Goal: Task Accomplishment & Management: Manage account settings

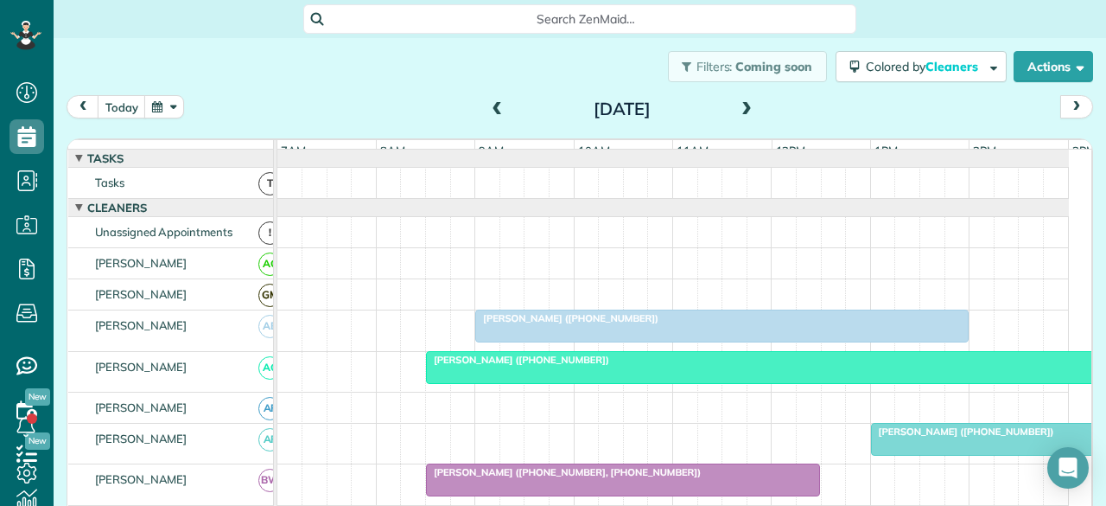
scroll to position [0, 45]
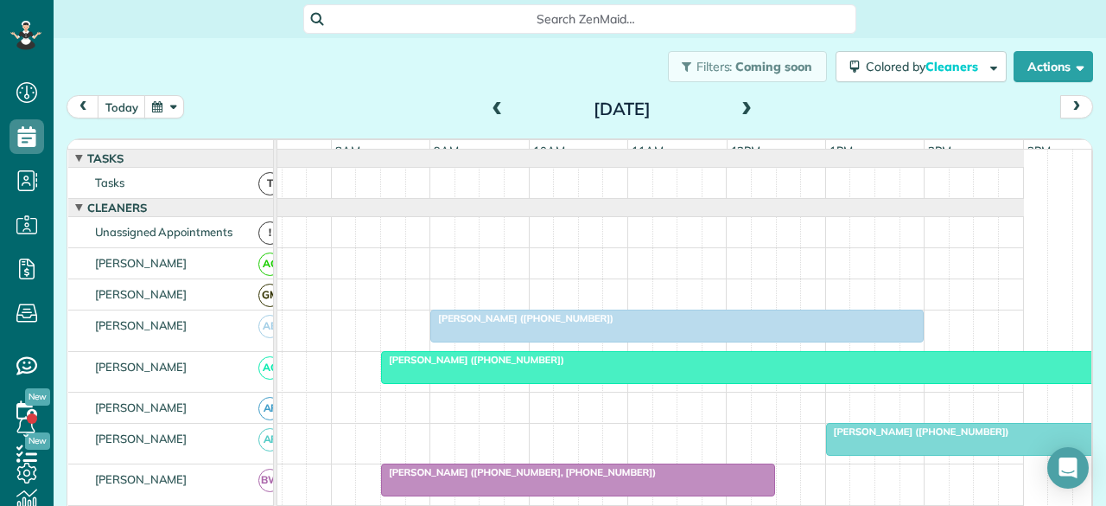
click at [488, 113] on span at bounding box center [497, 110] width 19 height 16
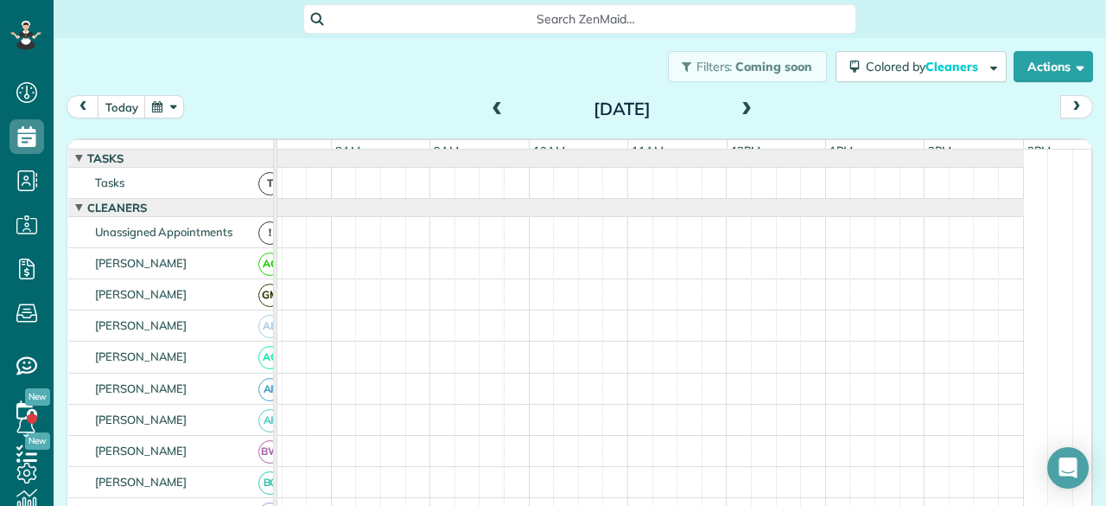
scroll to position [0, 0]
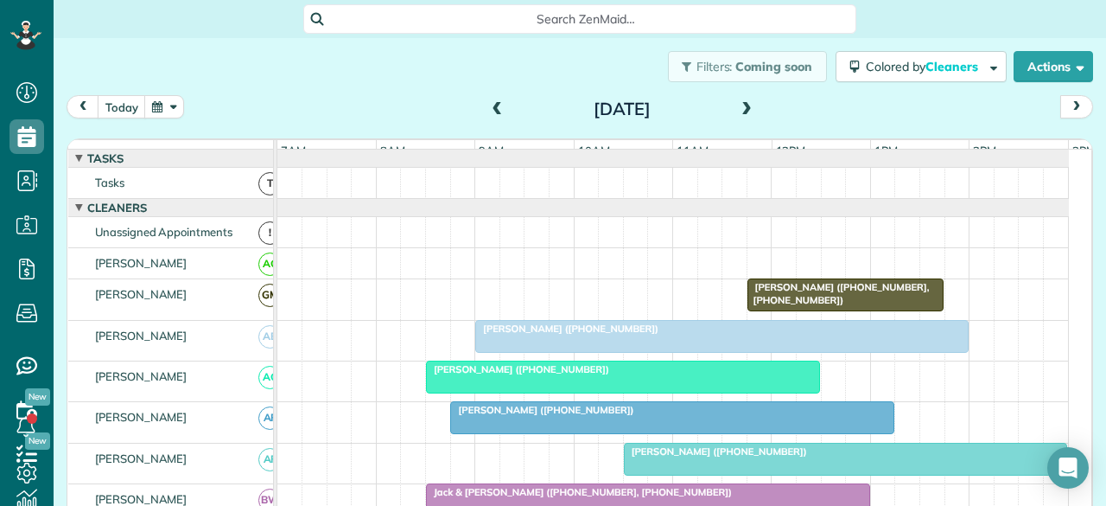
click at [519, 347] on div at bounding box center [722, 336] width 492 height 31
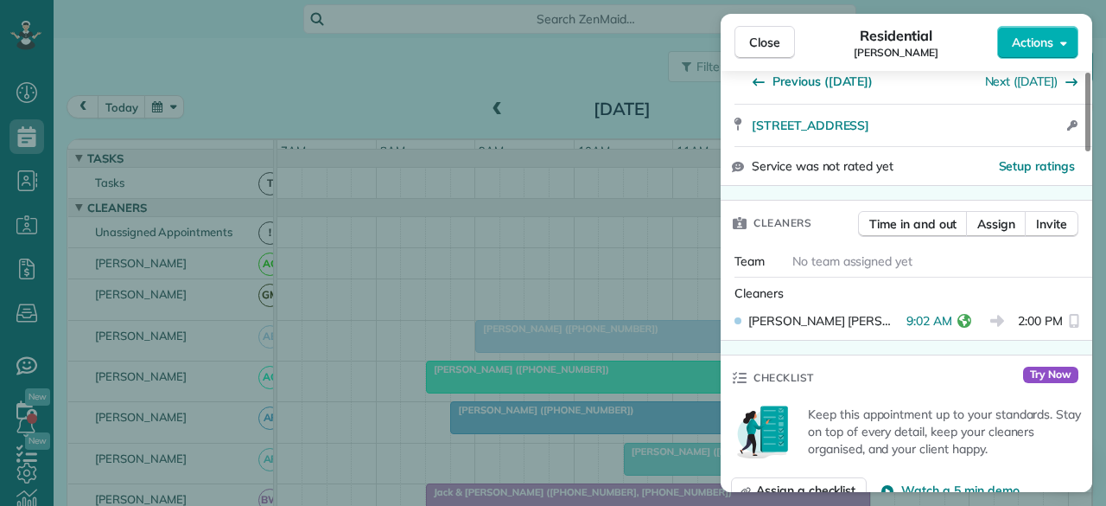
scroll to position [346, 0]
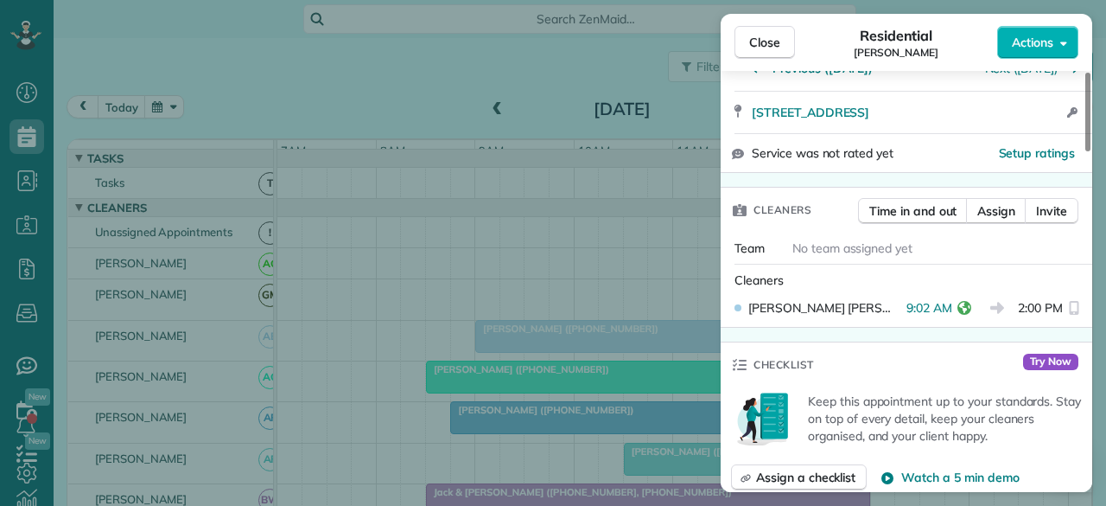
drag, startPoint x: 767, startPoint y: 53, endPoint x: 556, endPoint y: 347, distance: 362.2
click at [767, 53] on button "Close" at bounding box center [765, 42] width 60 height 33
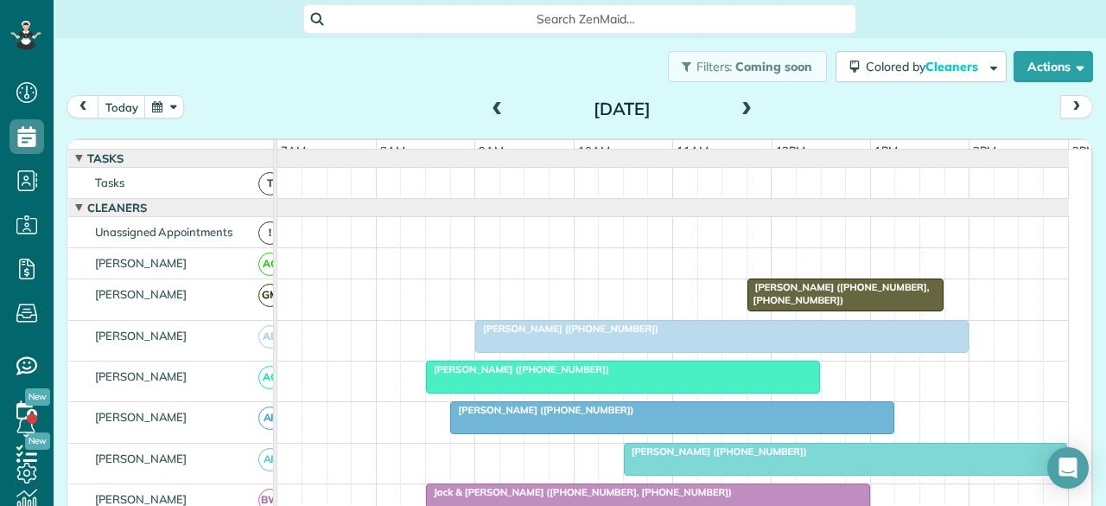
click at [526, 375] on span "[PERSON_NAME] ([PHONE_NUMBER])" at bounding box center [517, 369] width 185 height 12
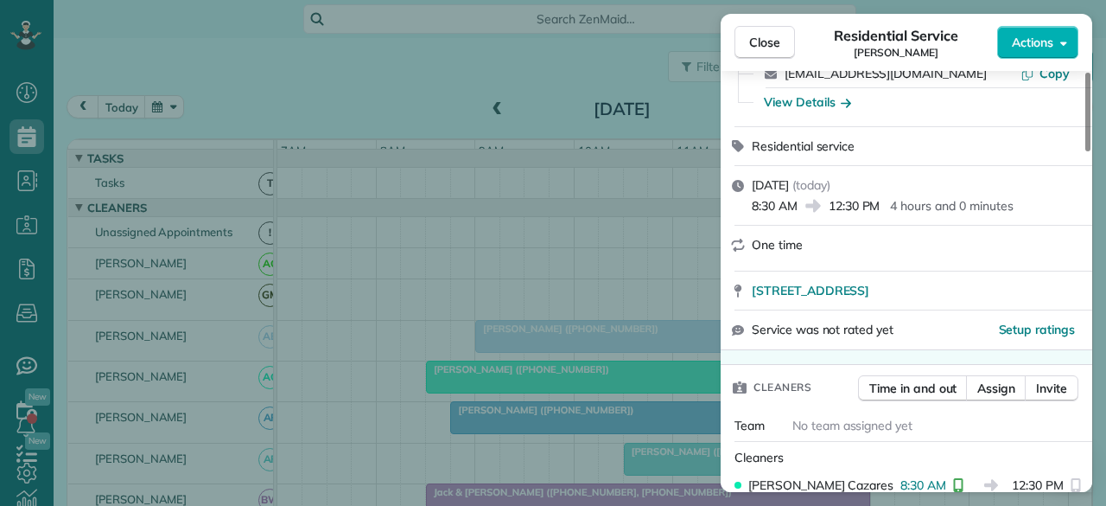
scroll to position [173, 0]
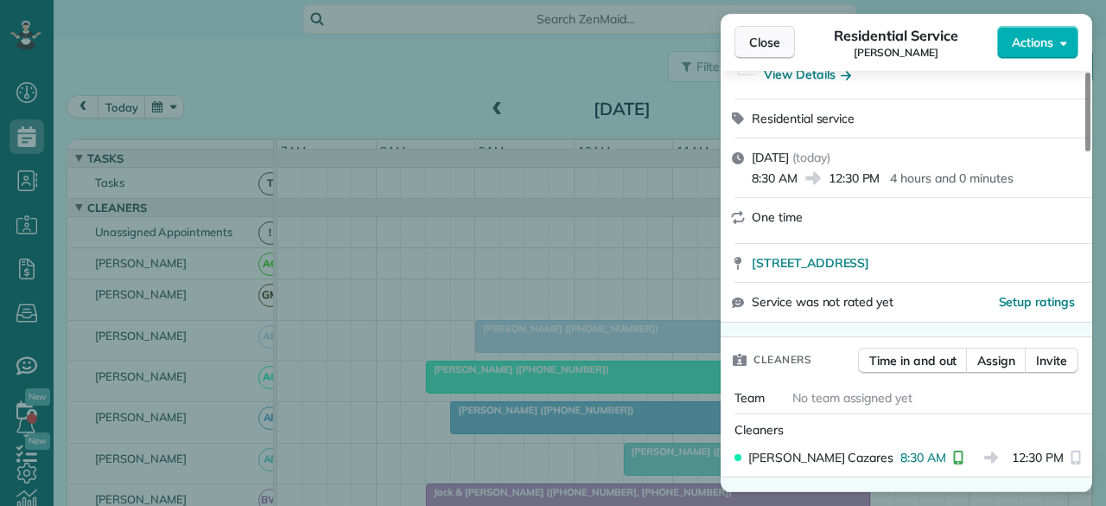
click at [766, 44] on span "Close" at bounding box center [764, 42] width 31 height 17
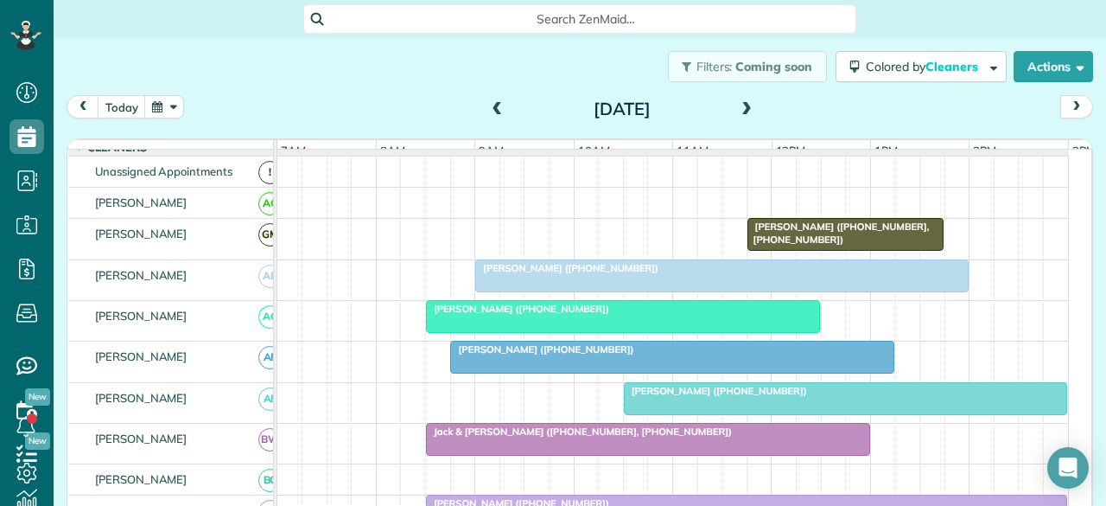
scroll to position [86, 0]
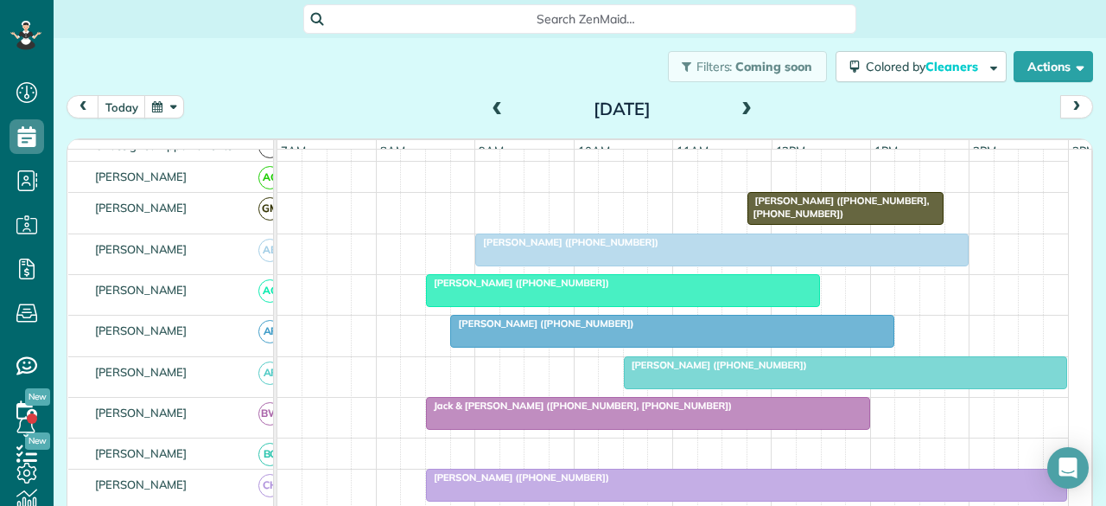
click at [492, 340] on div at bounding box center [672, 330] width 442 height 31
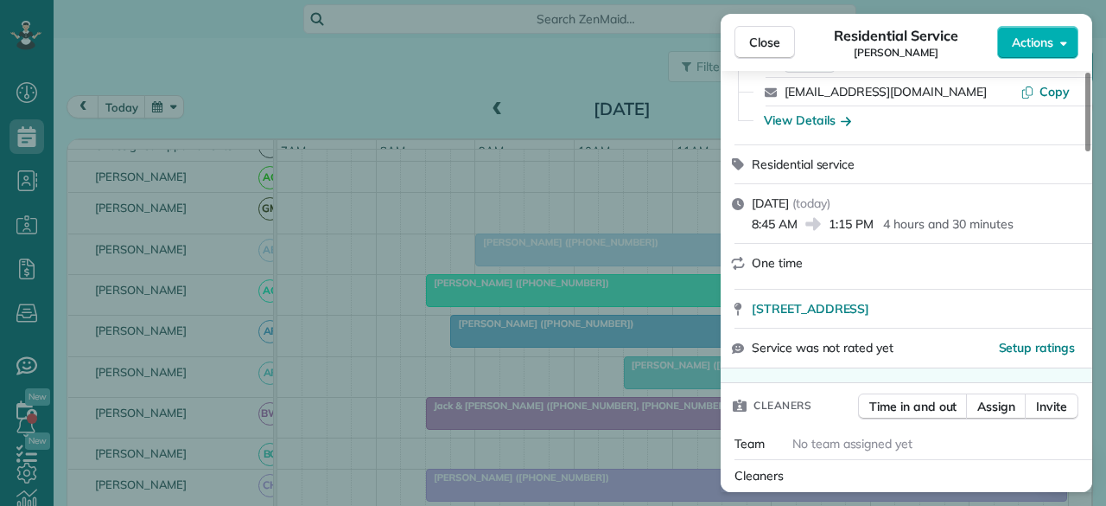
scroll to position [173, 0]
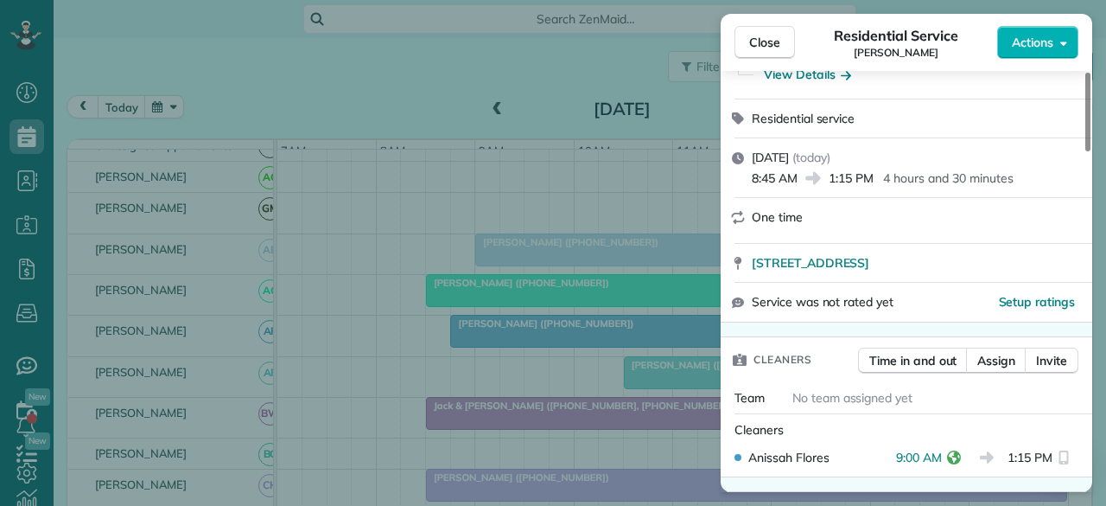
drag, startPoint x: 773, startPoint y: 35, endPoint x: 697, endPoint y: 279, distance: 255.3
click at [773, 35] on span "Close" at bounding box center [764, 42] width 31 height 17
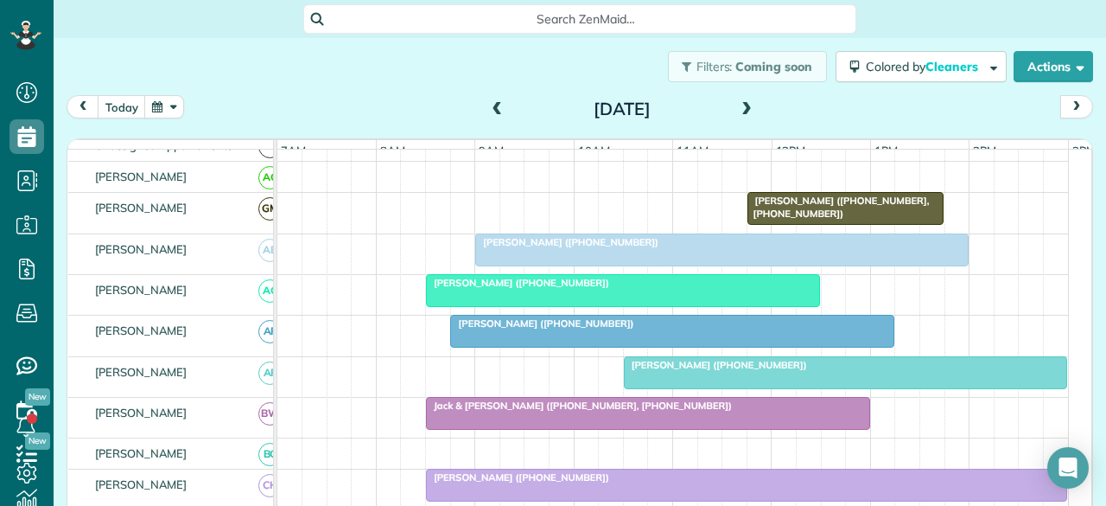
click at [679, 371] on span "[PERSON_NAME] ([PHONE_NUMBER])" at bounding box center [715, 365] width 185 height 12
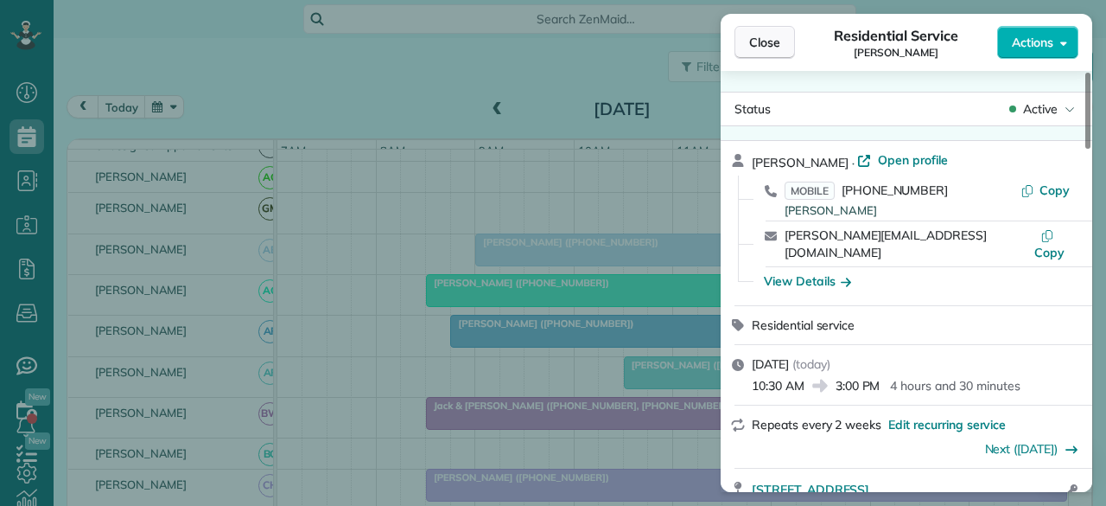
click at [759, 39] on span "Close" at bounding box center [764, 42] width 31 height 17
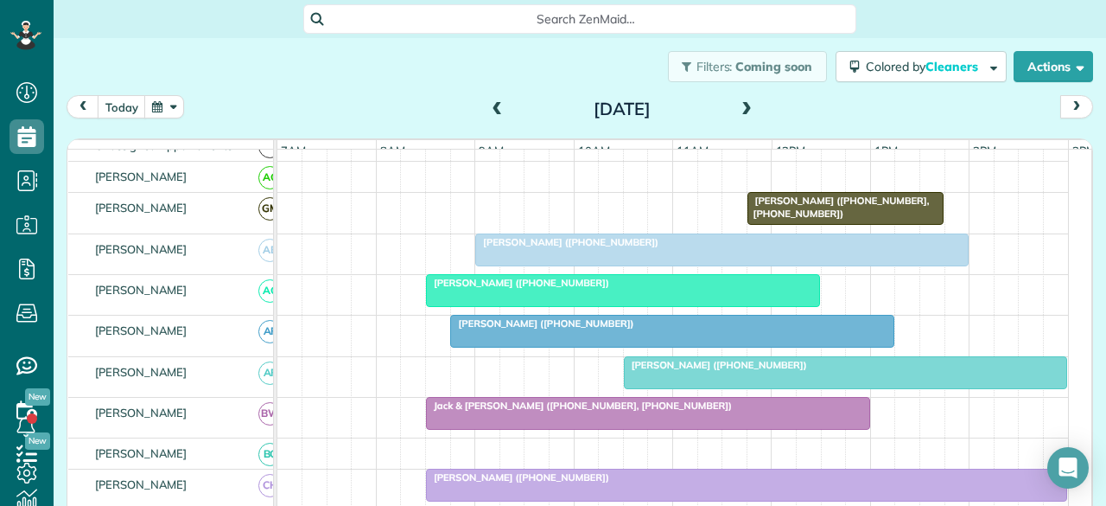
click at [486, 411] on span "Jack & [PERSON_NAME] ([PHONE_NUMBER], [PHONE_NUMBER])" at bounding box center [579, 405] width 308 height 12
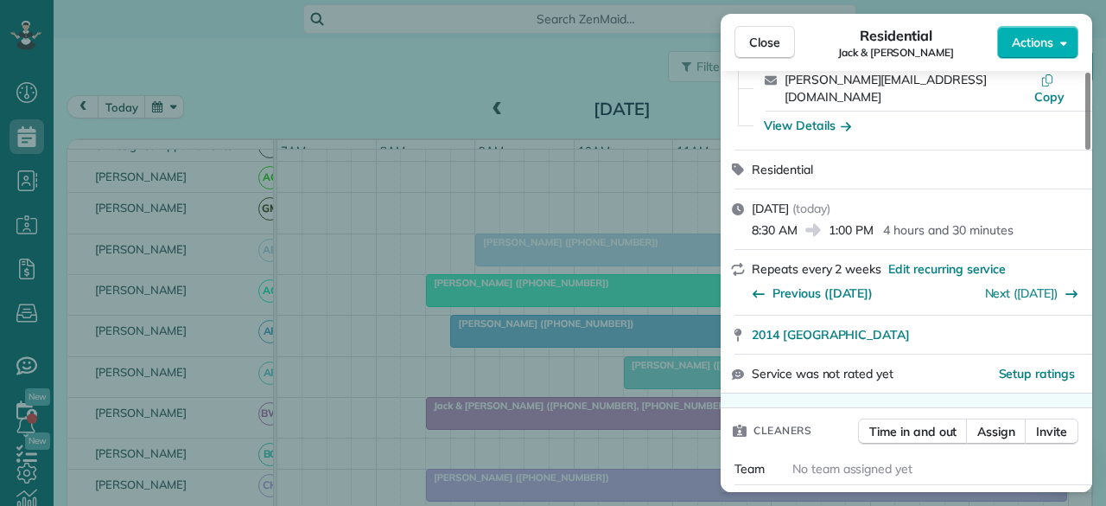
scroll to position [259, 0]
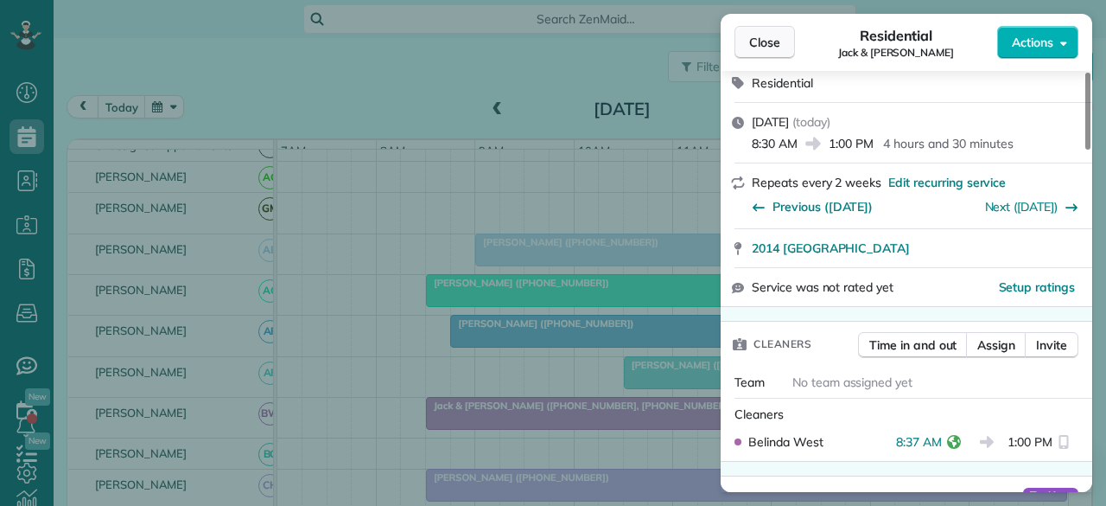
click at [759, 42] on span "Close" at bounding box center [764, 42] width 31 height 17
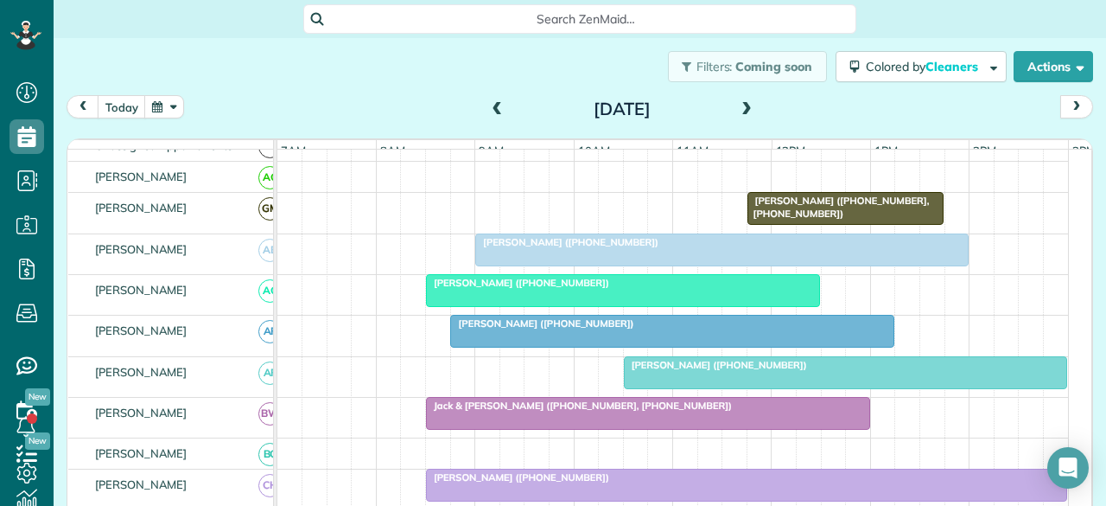
click at [470, 411] on span "Jack & [PERSON_NAME] ([PHONE_NUMBER], [PHONE_NUMBER])" at bounding box center [579, 405] width 308 height 12
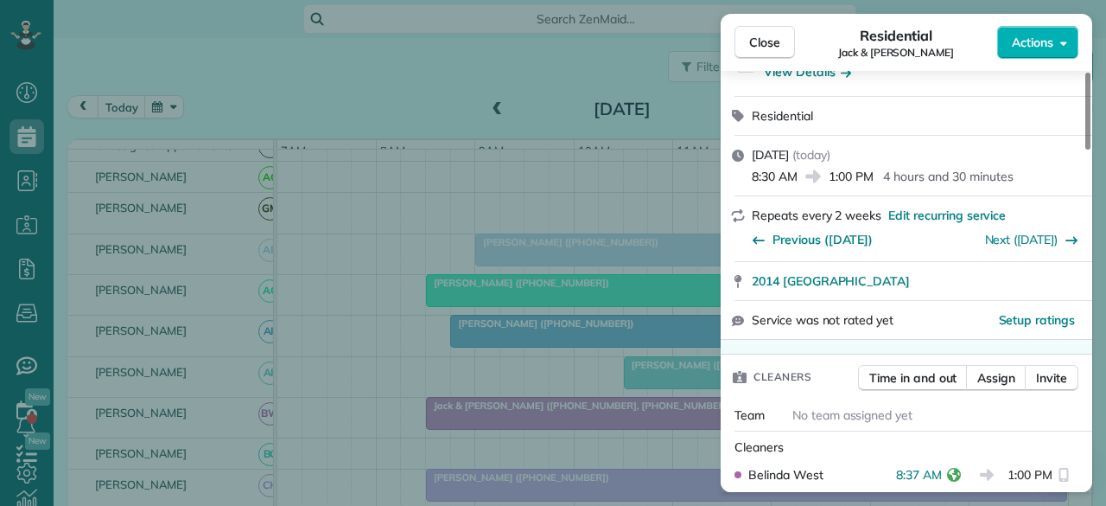
scroll to position [346, 0]
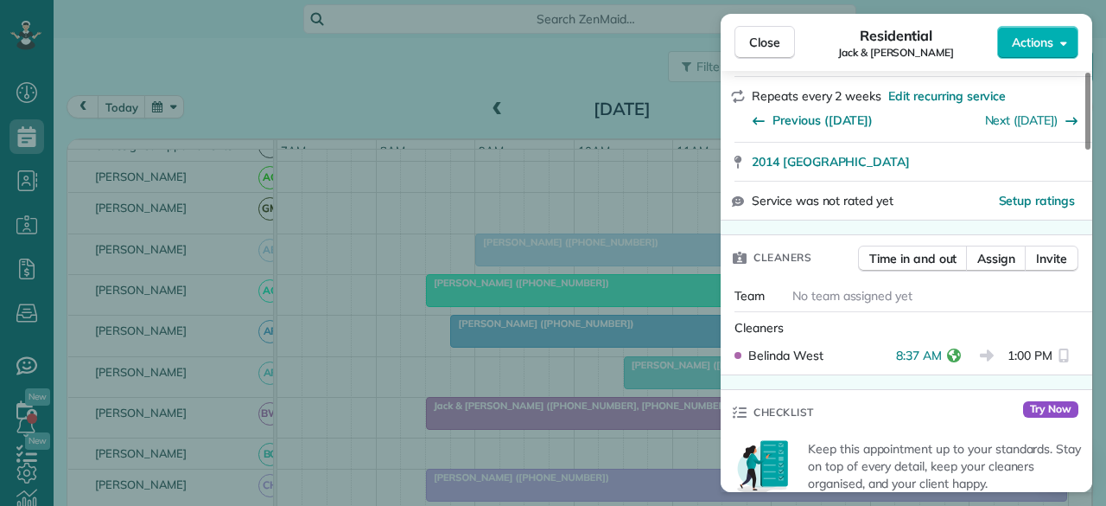
click at [793, 23] on div "Close Residential Jack & [PERSON_NAME] Actions" at bounding box center [907, 42] width 372 height 57
click at [734, 43] on div "Close Residential Jack & [PERSON_NAME] Actions" at bounding box center [907, 42] width 372 height 57
click at [759, 43] on span "Close" at bounding box center [764, 42] width 31 height 17
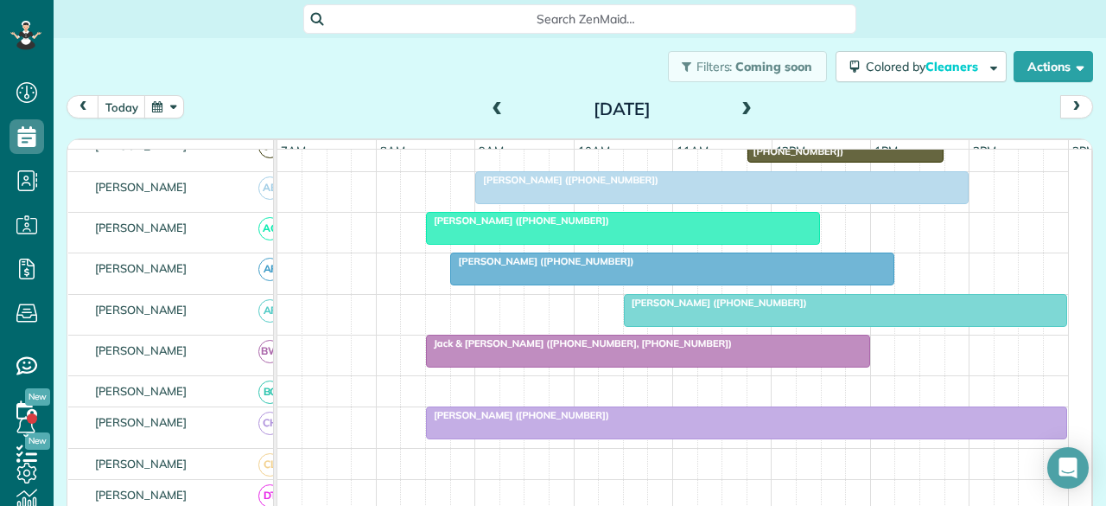
scroll to position [173, 0]
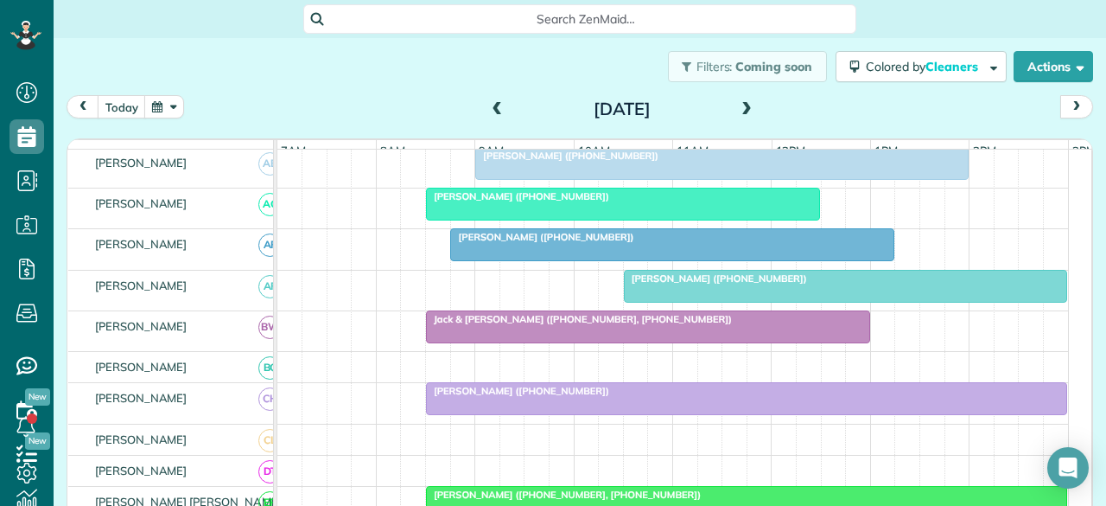
click at [486, 397] on span "[PERSON_NAME] ([PHONE_NUMBER])" at bounding box center [517, 391] width 185 height 12
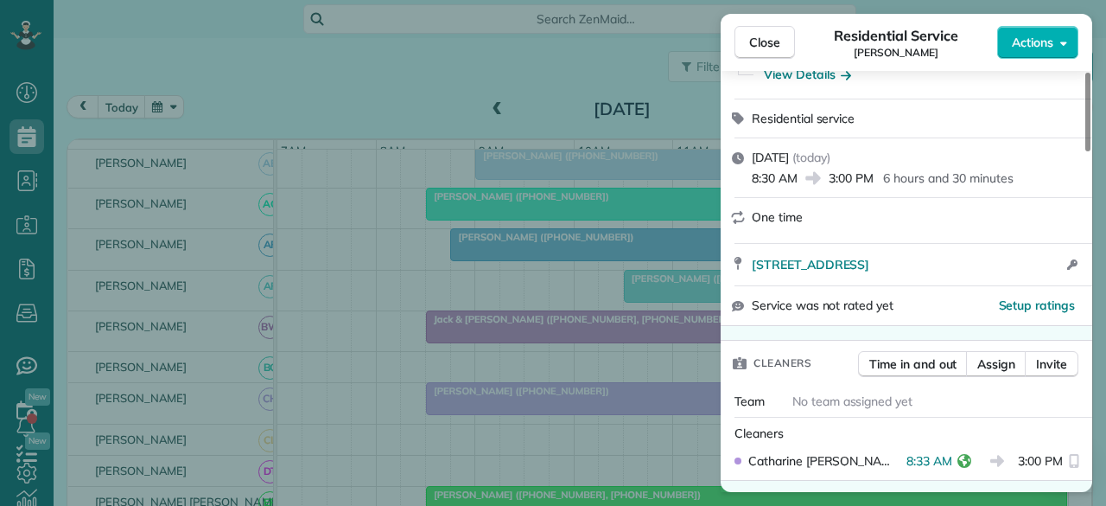
scroll to position [346, 0]
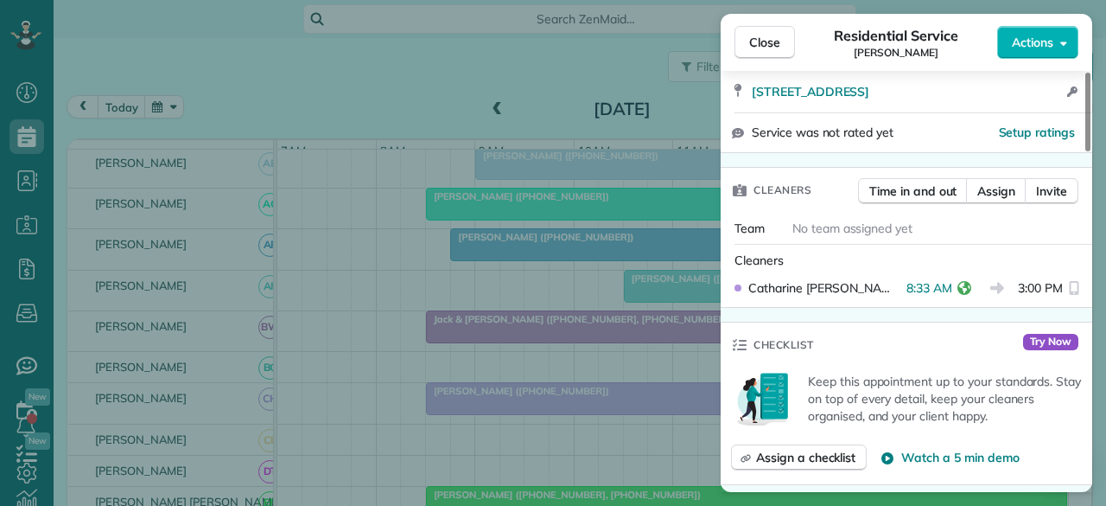
drag, startPoint x: 769, startPoint y: 43, endPoint x: 541, endPoint y: 282, distance: 330.1
click at [769, 43] on span "Close" at bounding box center [764, 42] width 31 height 17
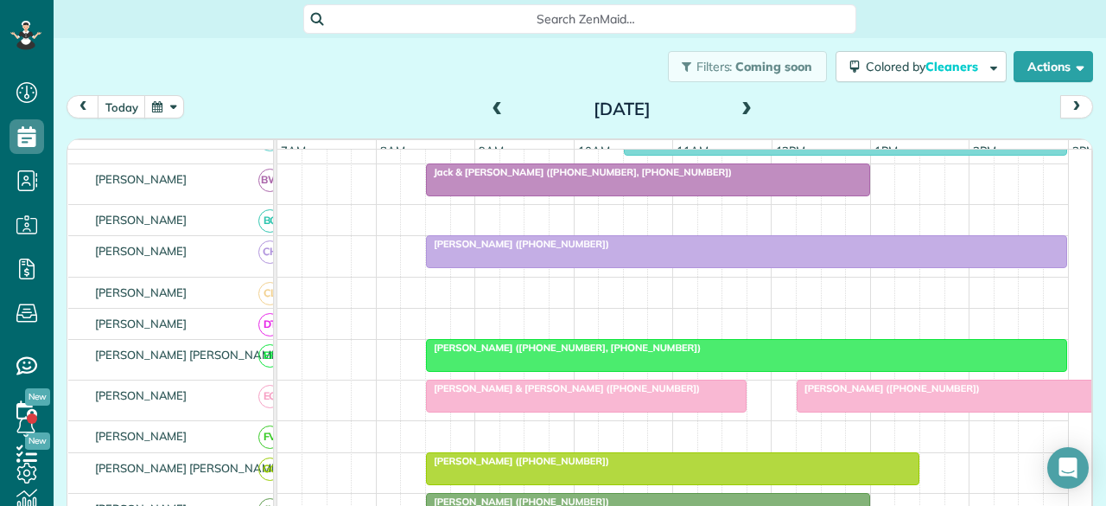
scroll to position [346, 0]
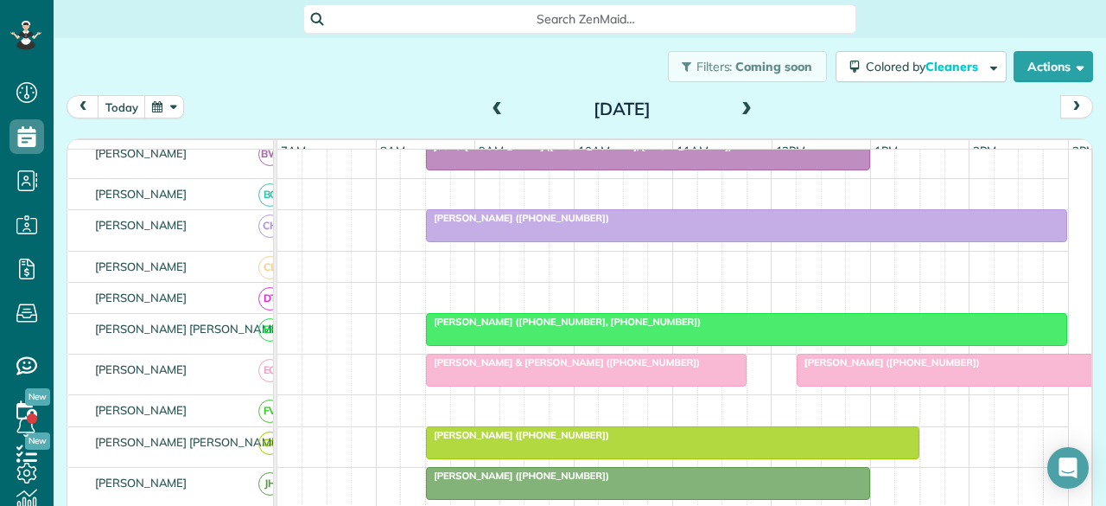
click at [451, 334] on link "[PERSON_NAME] ([PHONE_NUMBER], [PHONE_NUMBER])" at bounding box center [746, 329] width 641 height 33
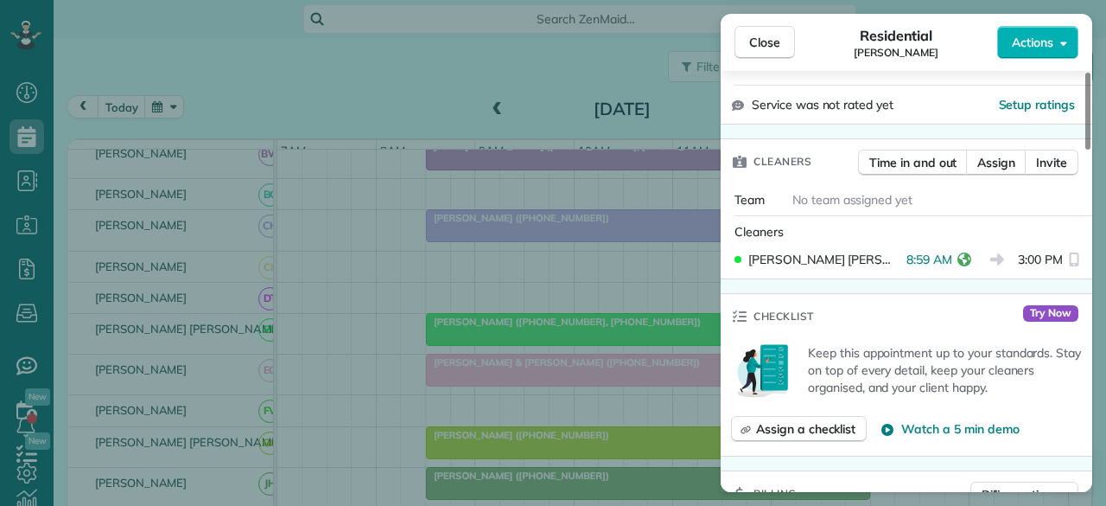
scroll to position [432, 0]
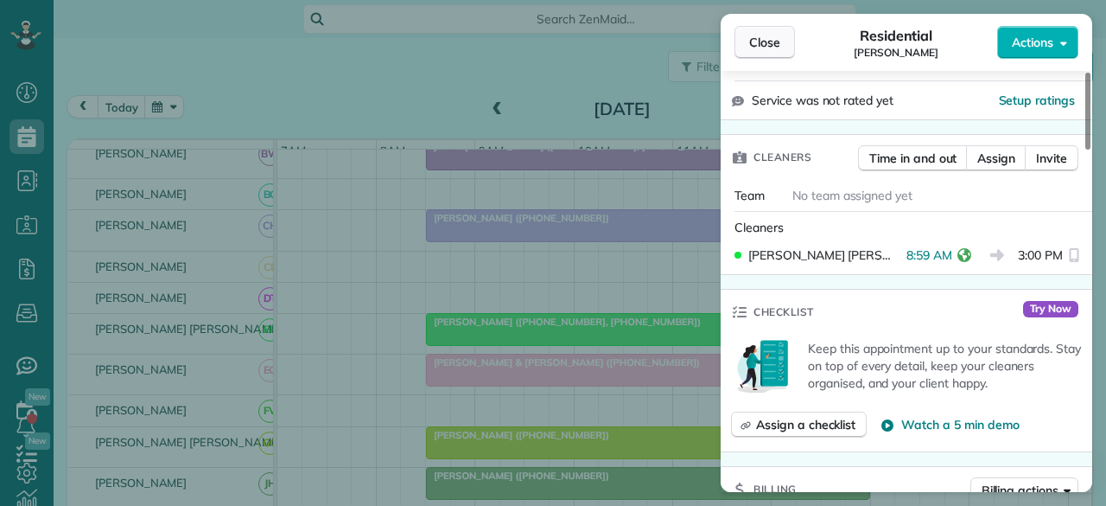
click at [767, 41] on span "Close" at bounding box center [764, 42] width 31 height 17
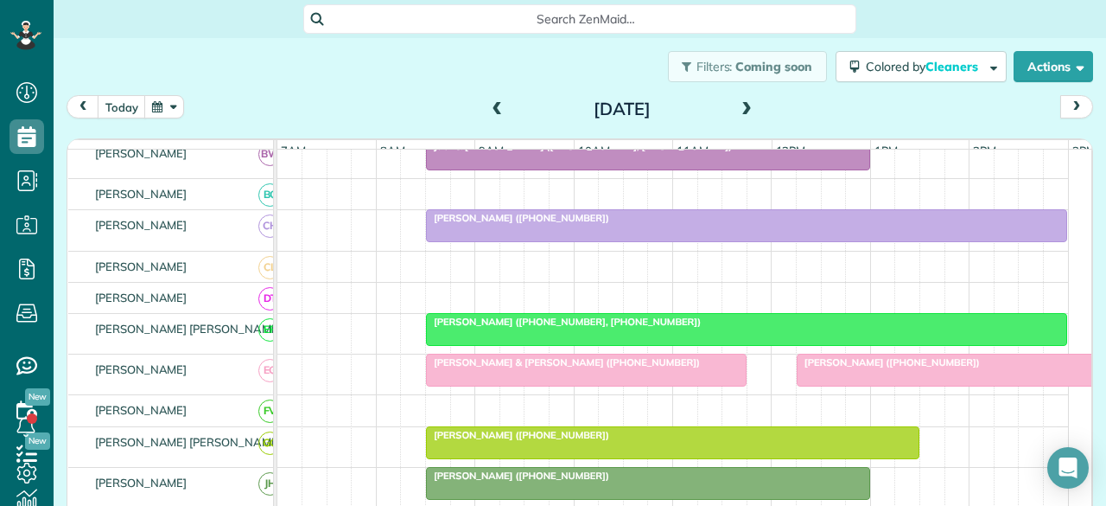
scroll to position [432, 0]
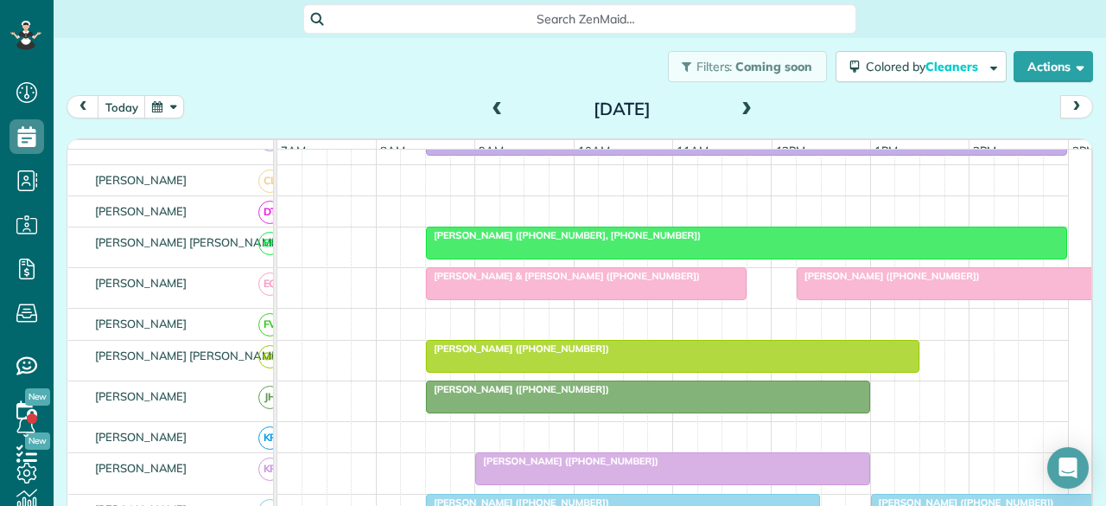
click at [501, 293] on div at bounding box center [586, 283] width 319 height 31
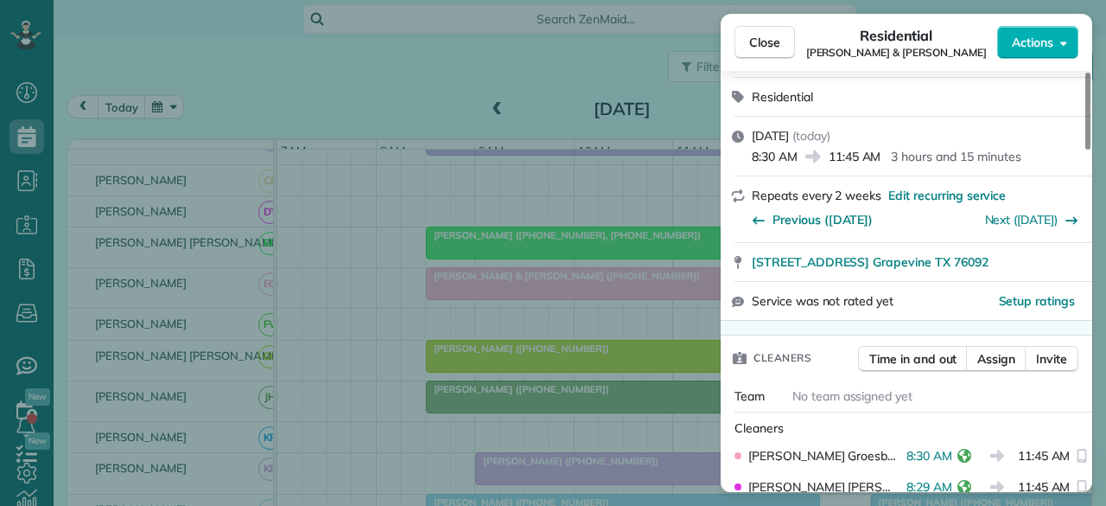
scroll to position [367, 0]
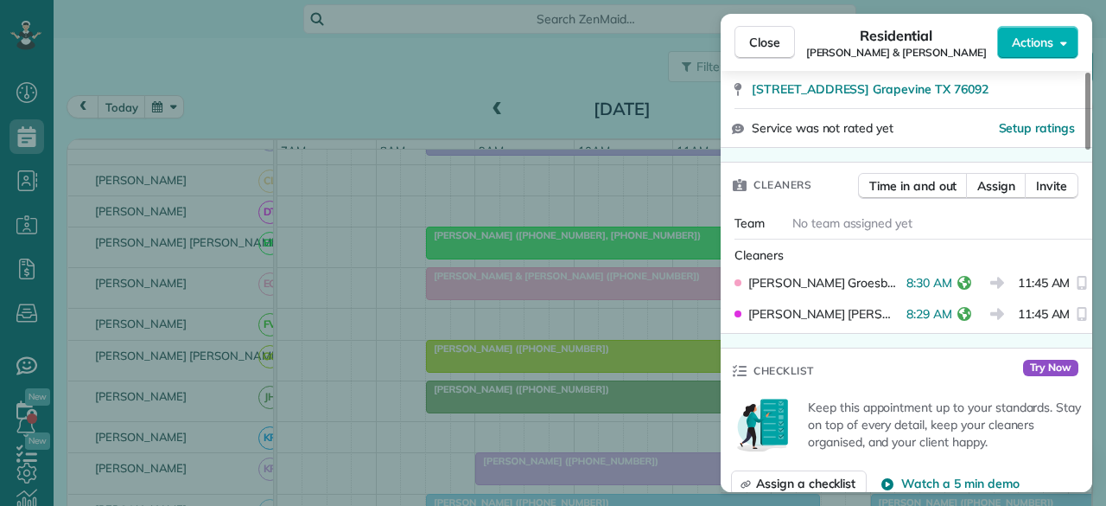
drag, startPoint x: 771, startPoint y: 34, endPoint x: 316, endPoint y: 4, distance: 455.5
click at [771, 34] on span "Close" at bounding box center [764, 42] width 31 height 17
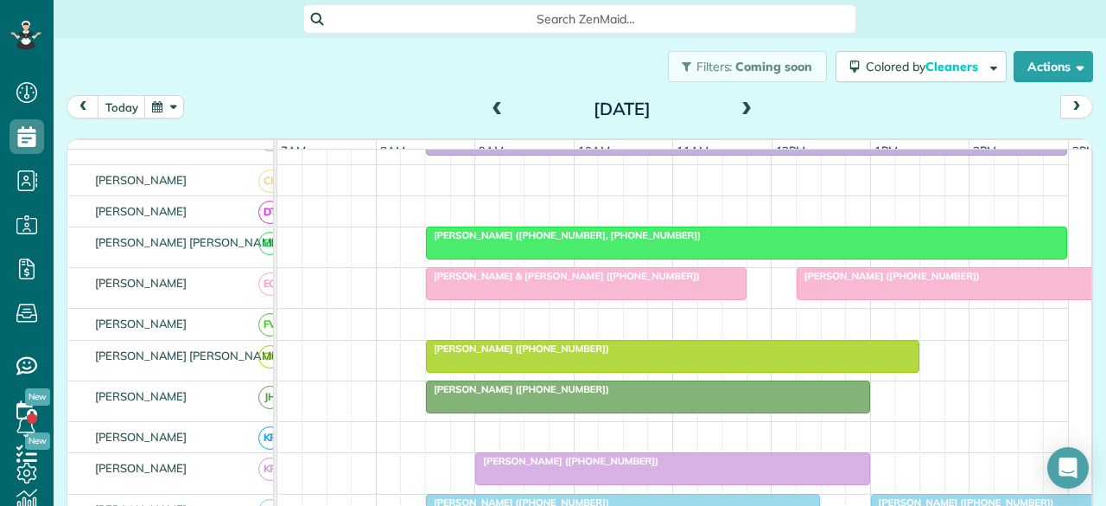
click at [482, 366] on div at bounding box center [673, 355] width 492 height 31
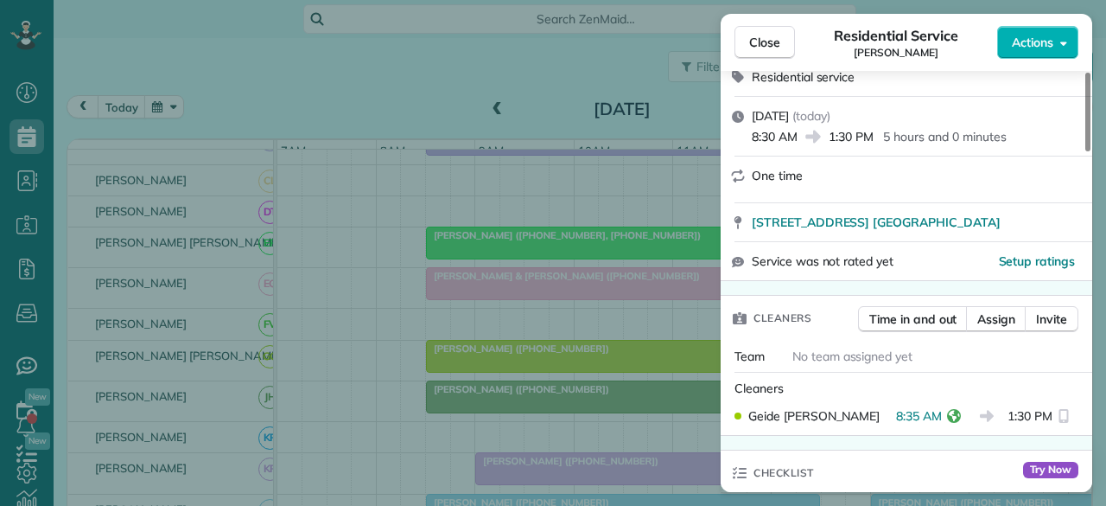
scroll to position [259, 0]
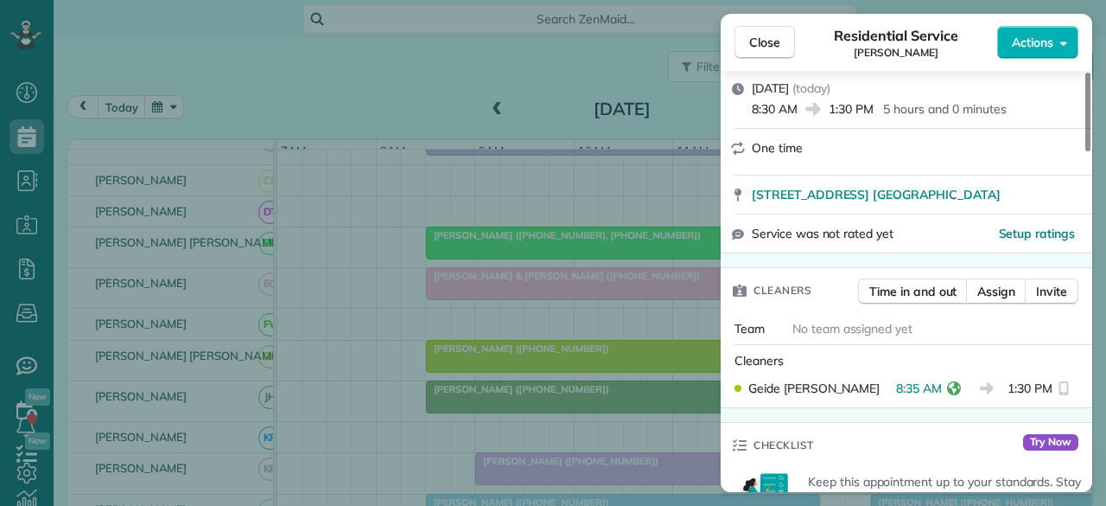
drag, startPoint x: 766, startPoint y: 43, endPoint x: 704, endPoint y: 157, distance: 129.5
click at [766, 43] on span "Close" at bounding box center [764, 42] width 31 height 17
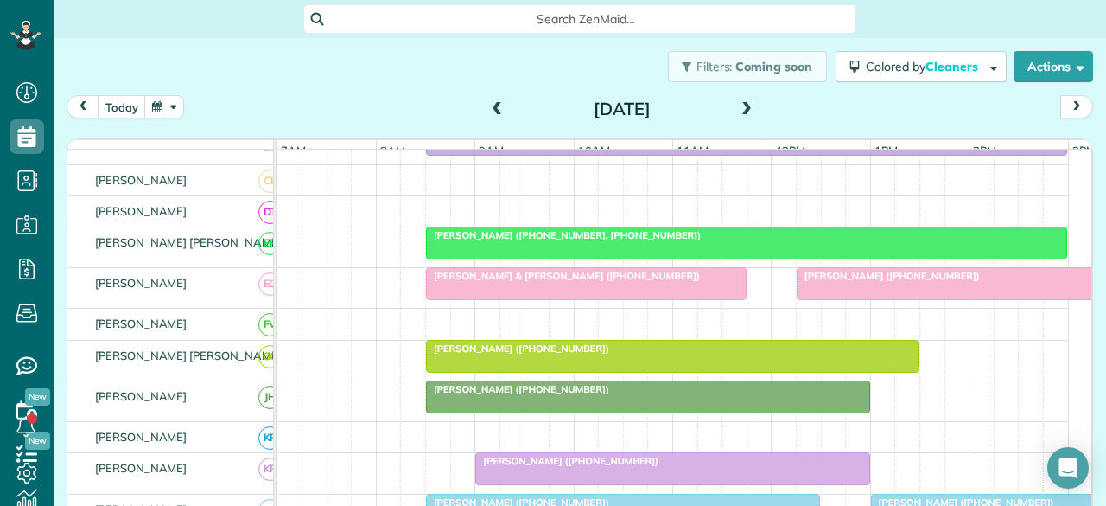
click at [480, 354] on span "[PERSON_NAME] ([PHONE_NUMBER])" at bounding box center [517, 348] width 185 height 12
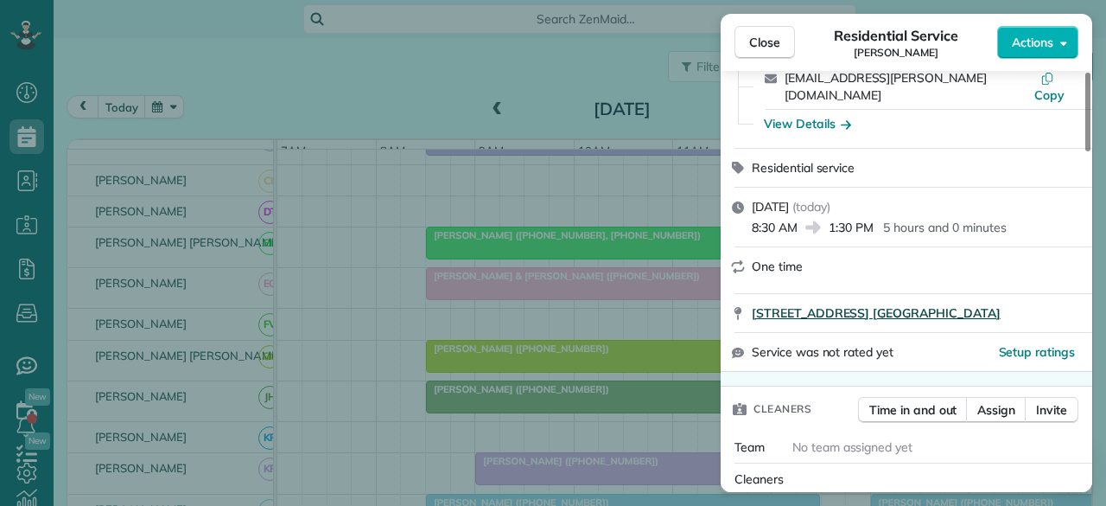
scroll to position [173, 0]
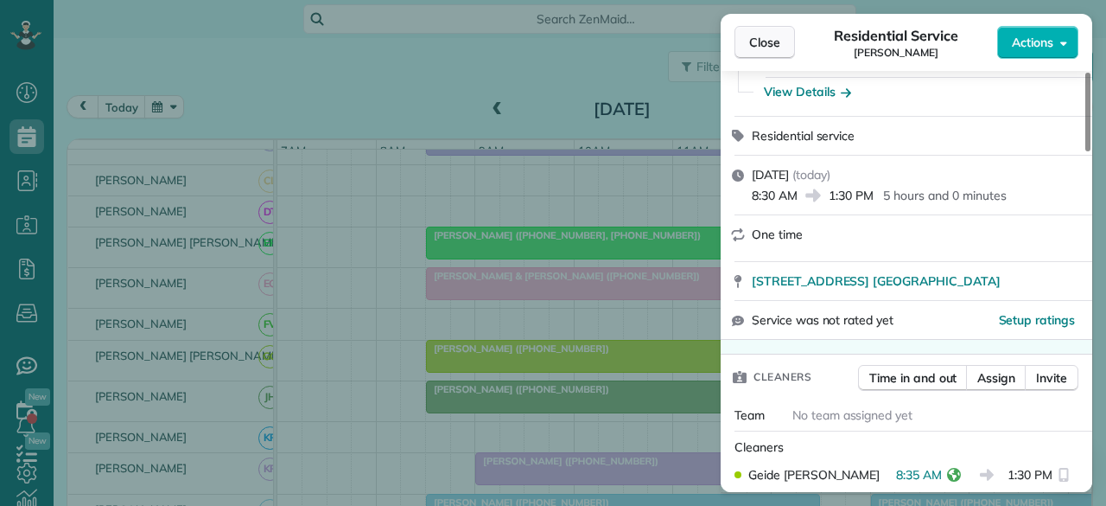
click at [767, 42] on span "Close" at bounding box center [764, 42] width 31 height 17
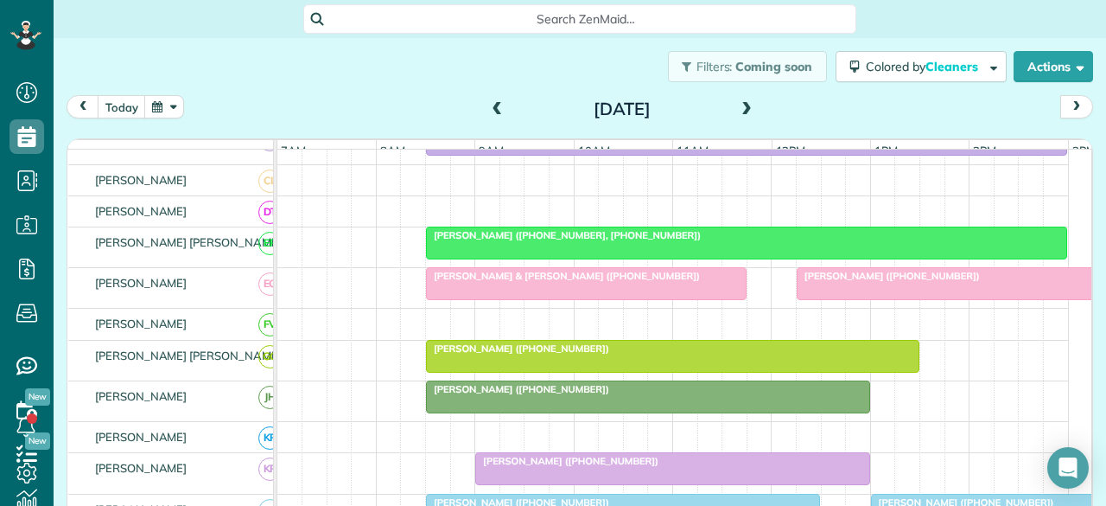
scroll to position [519, 0]
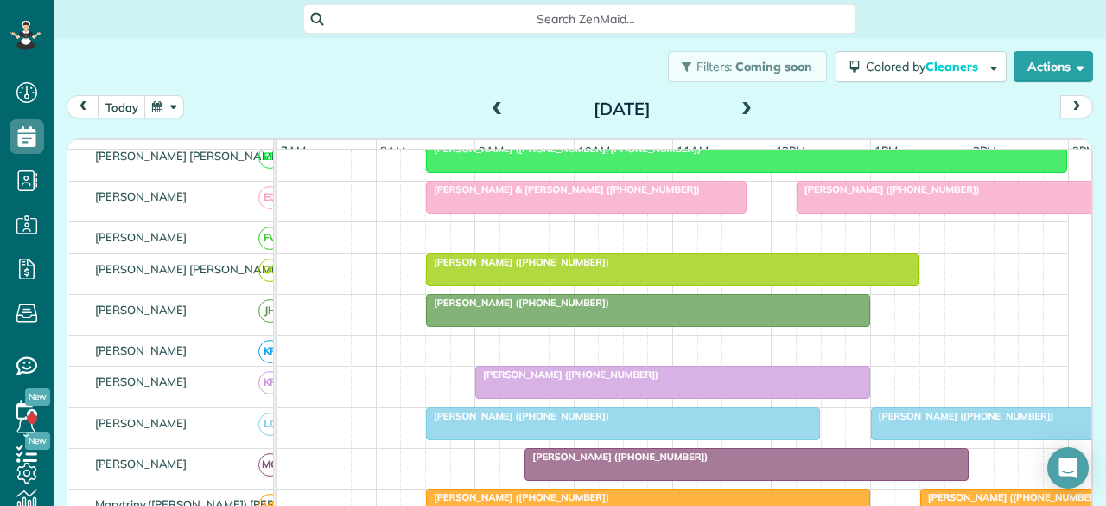
click at [532, 380] on span "[PERSON_NAME] ([PHONE_NUMBER])" at bounding box center [566, 374] width 185 height 12
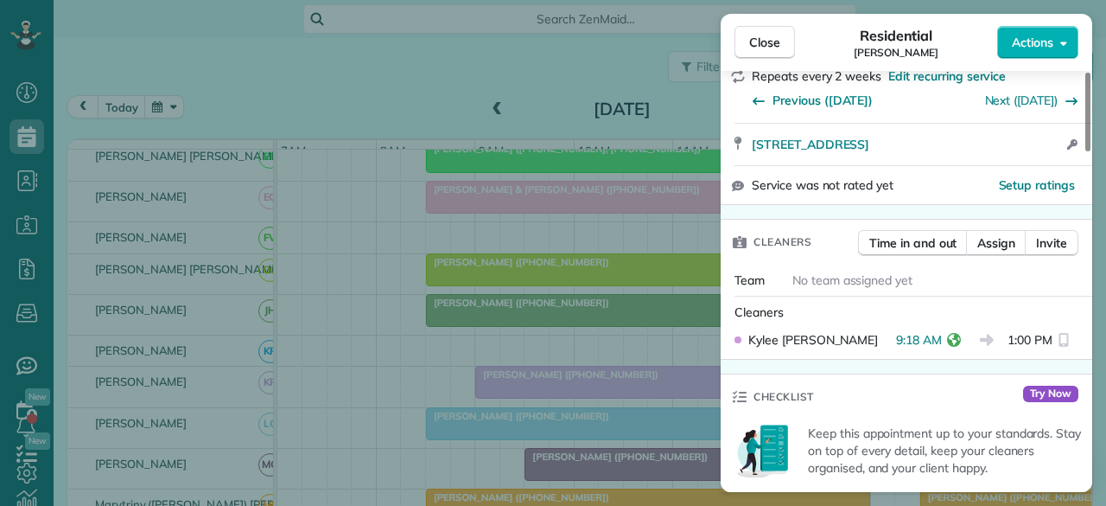
scroll to position [346, 0]
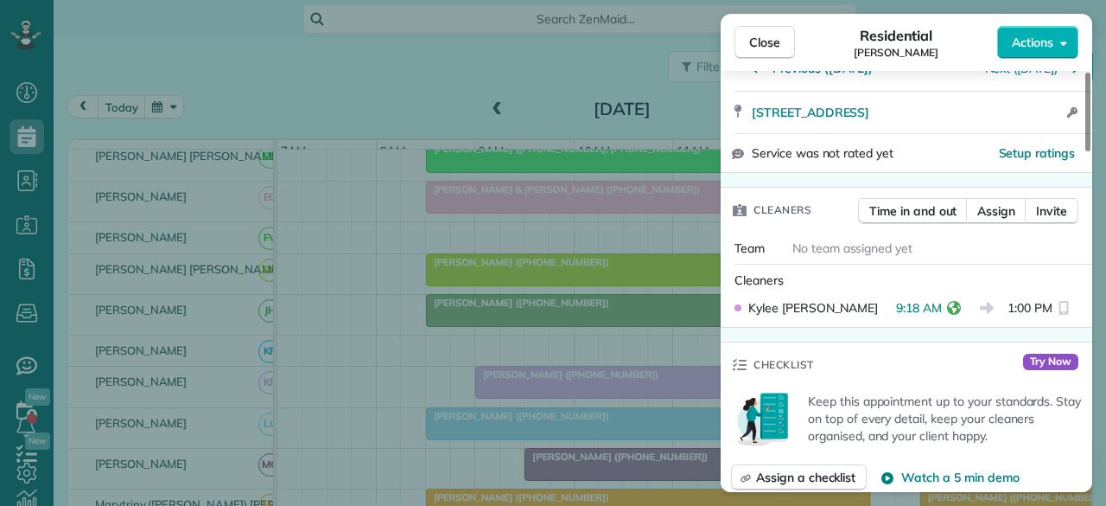
drag, startPoint x: 773, startPoint y: 37, endPoint x: 572, endPoint y: 213, distance: 267.0
click at [773, 37] on span "Close" at bounding box center [764, 42] width 31 height 17
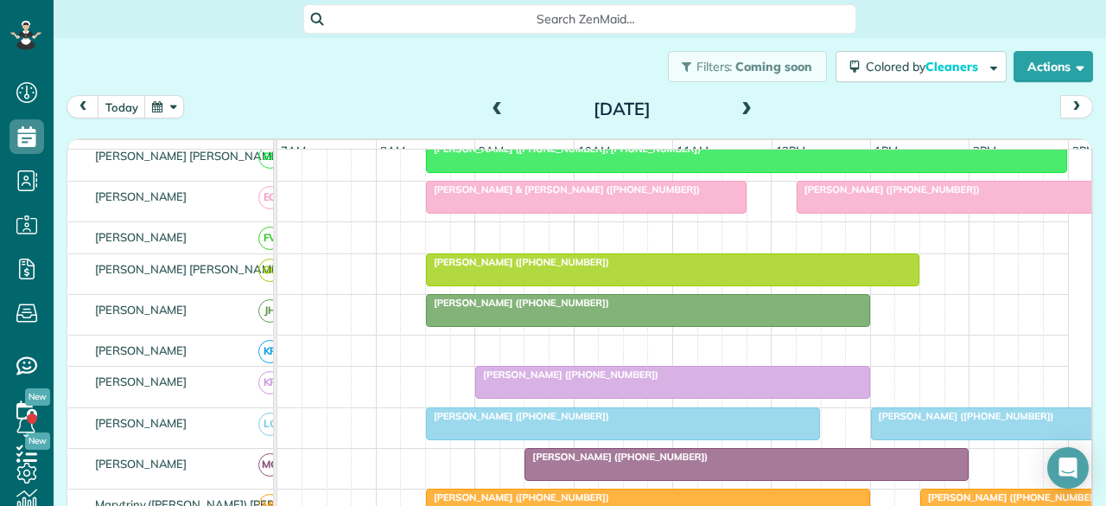
click at [457, 309] on span "[PERSON_NAME] ([PHONE_NUMBER])" at bounding box center [517, 302] width 185 height 12
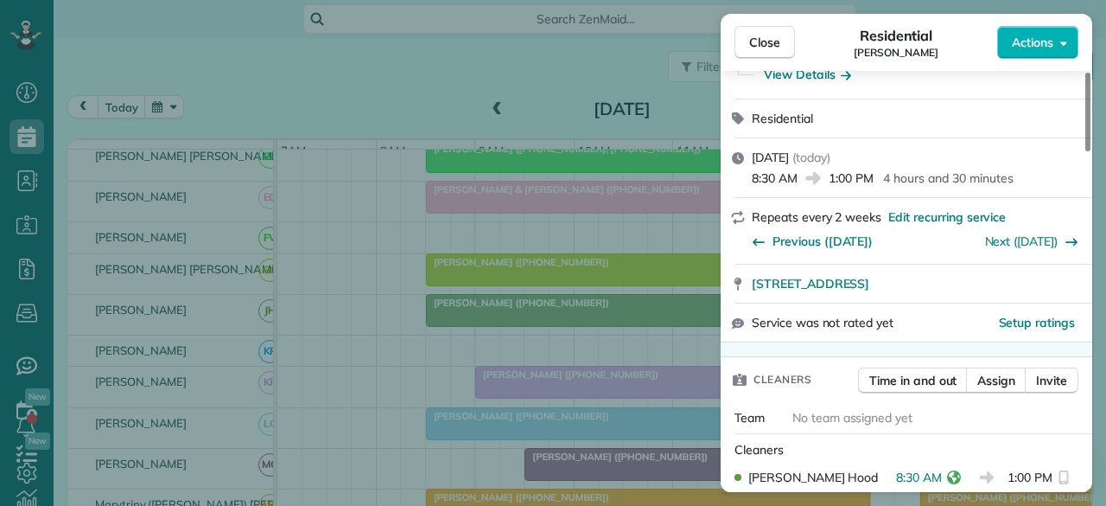
scroll to position [260, 0]
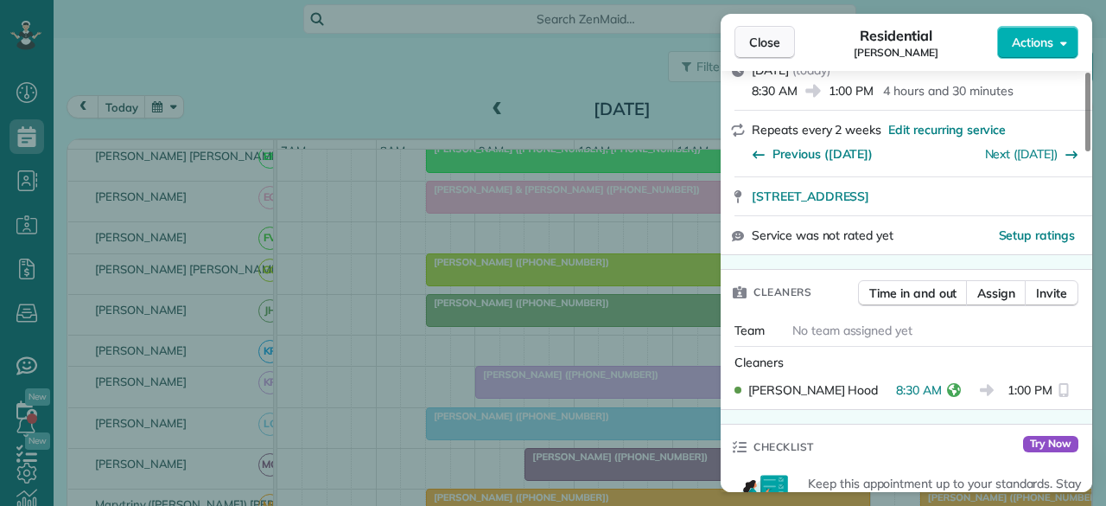
click at [766, 41] on span "Close" at bounding box center [764, 42] width 31 height 17
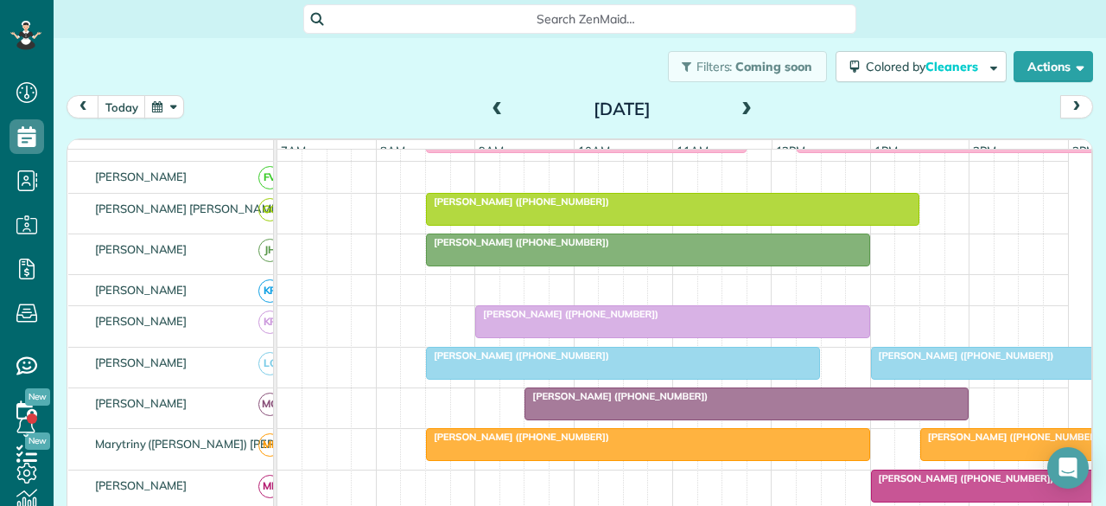
scroll to position [605, 0]
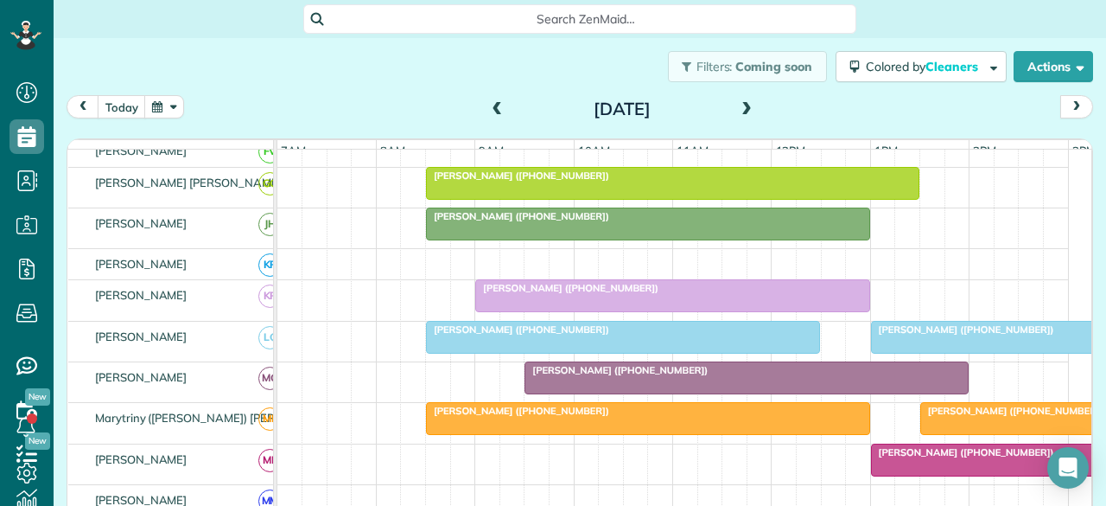
click at [478, 335] on span "[PERSON_NAME] ([PHONE_NUMBER])" at bounding box center [517, 329] width 185 height 12
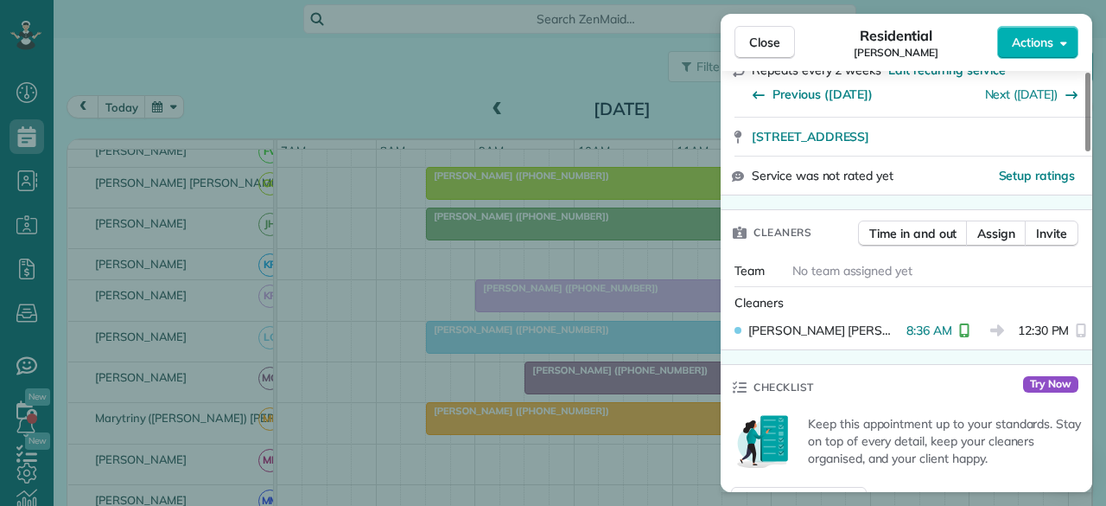
scroll to position [346, 0]
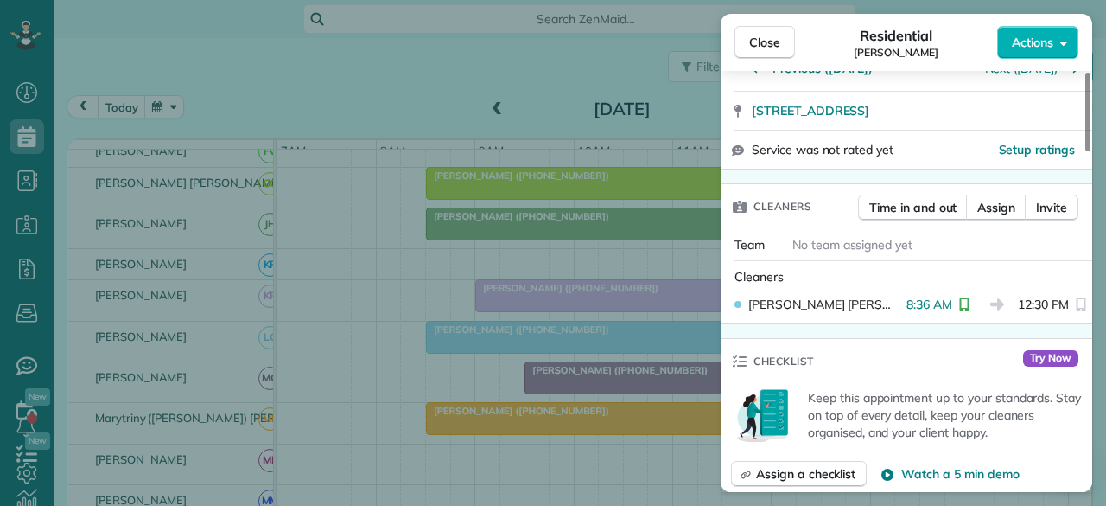
drag, startPoint x: 768, startPoint y: 34, endPoint x: 566, endPoint y: 379, distance: 400.5
click at [768, 34] on span "Close" at bounding box center [764, 42] width 31 height 17
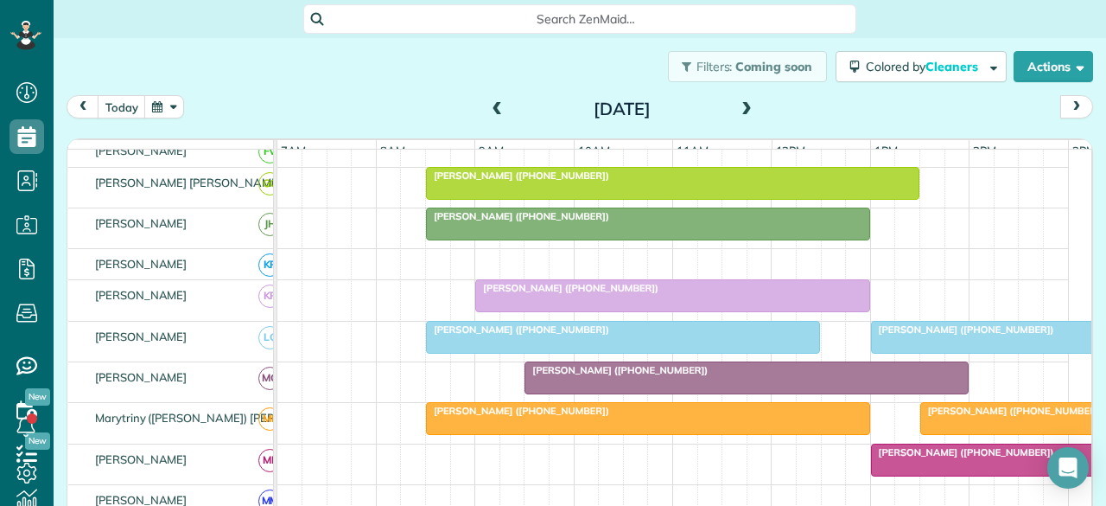
click at [500, 429] on div at bounding box center [648, 418] width 442 height 31
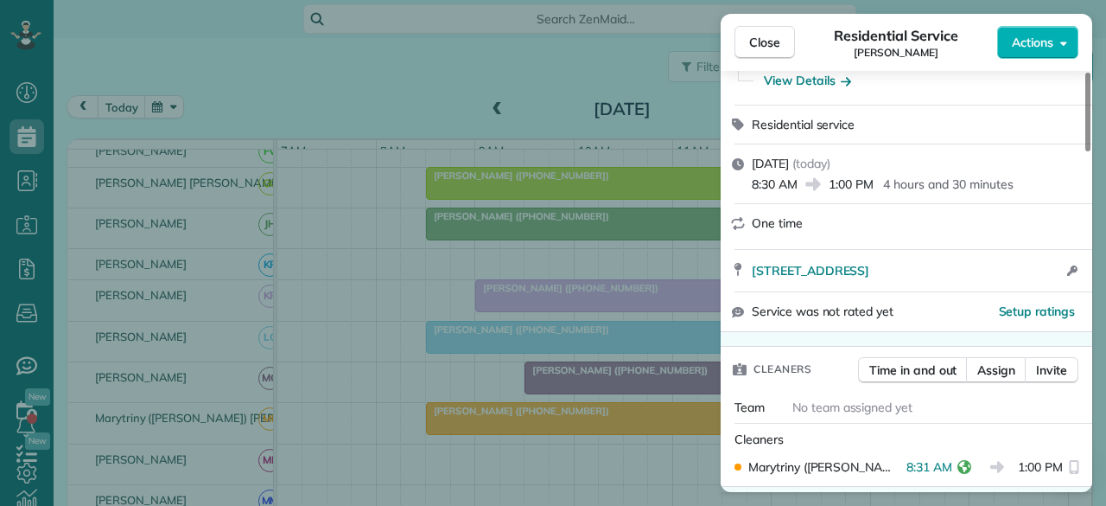
scroll to position [173, 0]
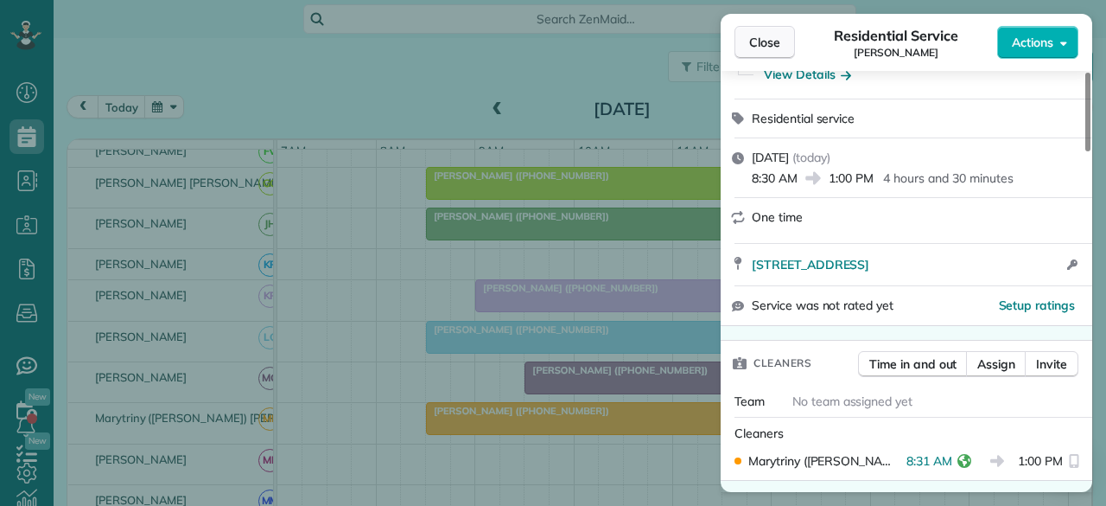
click at [771, 42] on span "Close" at bounding box center [764, 42] width 31 height 17
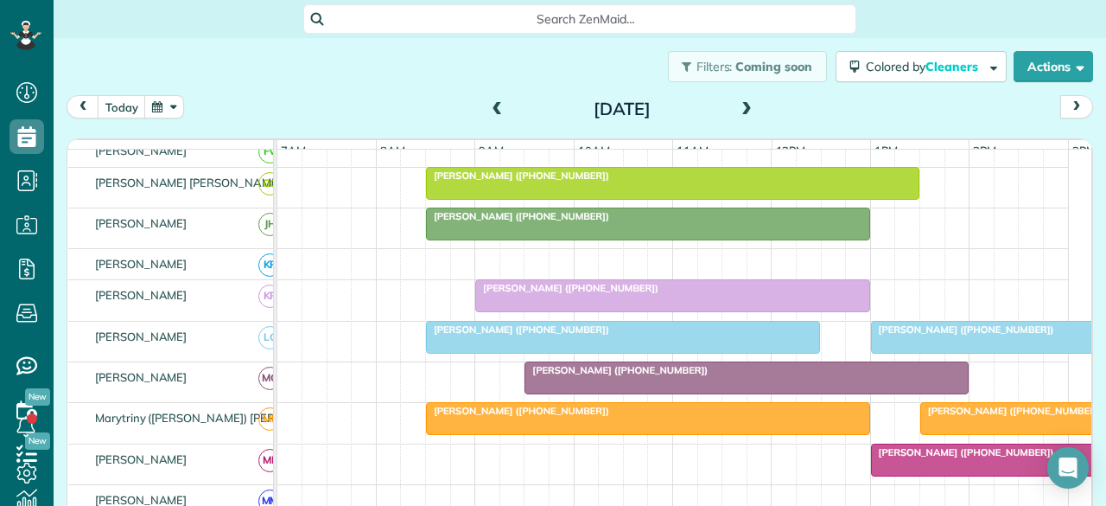
click at [508, 423] on div at bounding box center [648, 418] width 442 height 31
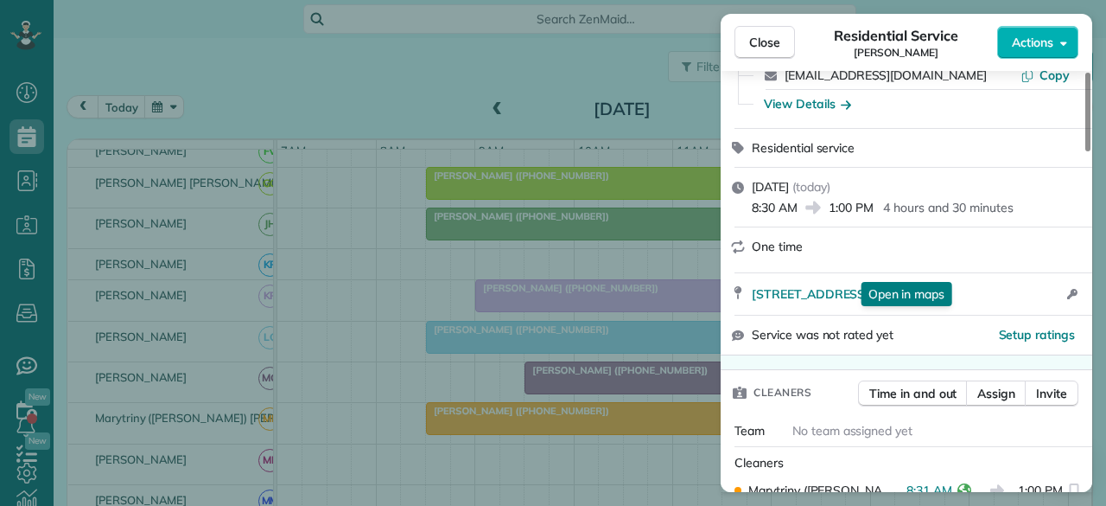
scroll to position [173, 0]
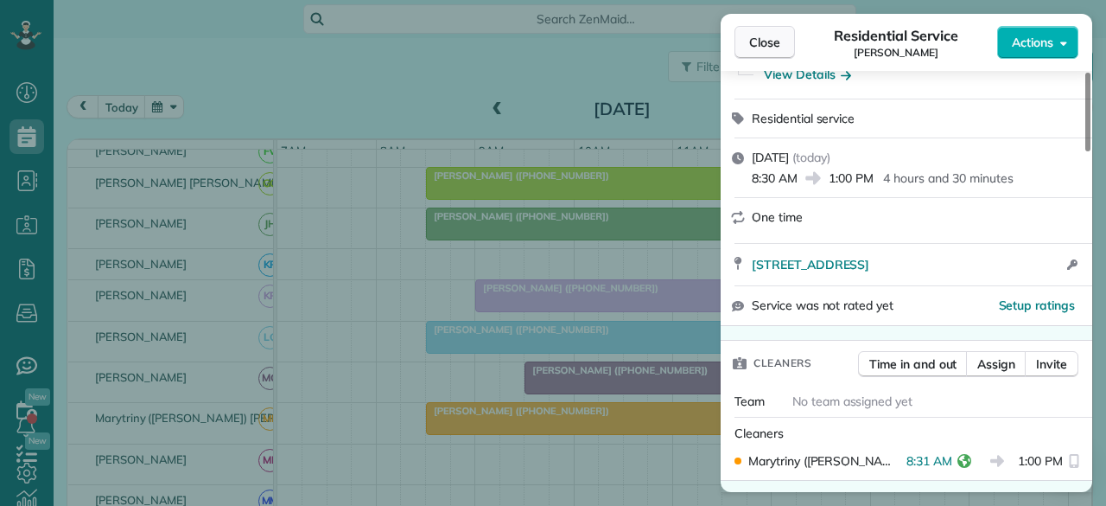
click at [766, 49] on span "Close" at bounding box center [764, 42] width 31 height 17
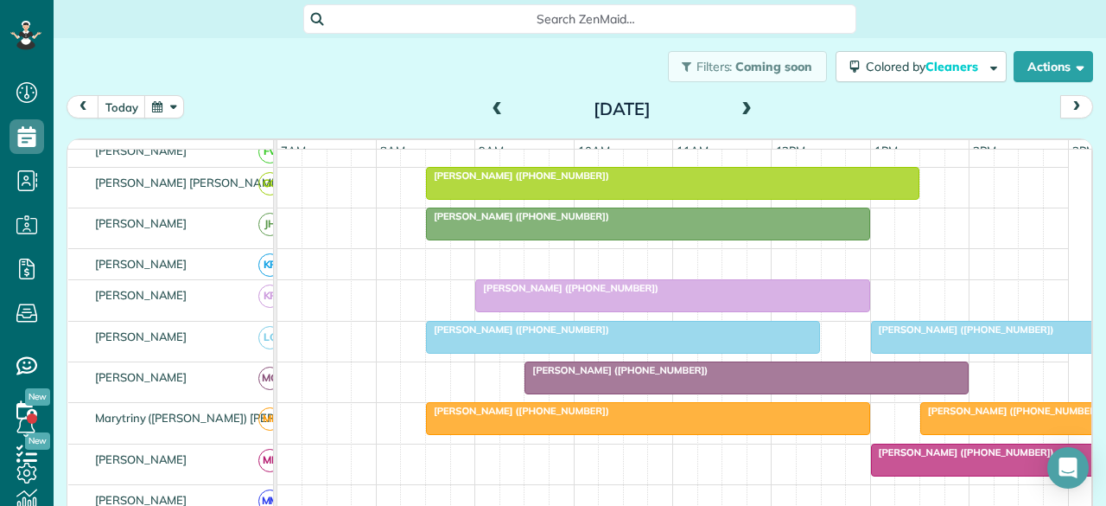
click at [503, 334] on span "[PERSON_NAME] ([PHONE_NUMBER])" at bounding box center [517, 329] width 185 height 12
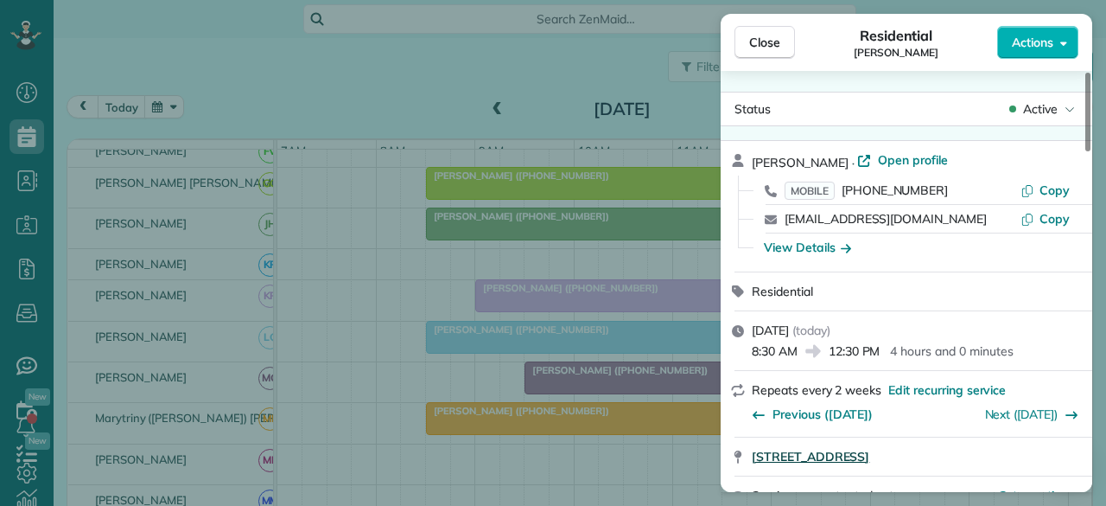
scroll to position [242, 0]
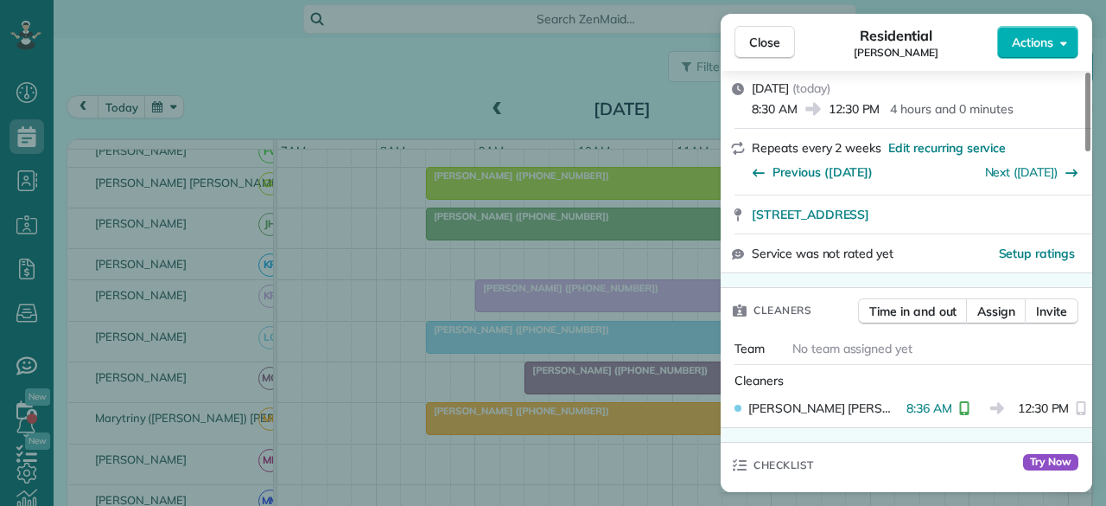
drag, startPoint x: 776, startPoint y: 44, endPoint x: 566, endPoint y: 331, distance: 355.6
click at [775, 44] on span "Close" at bounding box center [764, 42] width 31 height 17
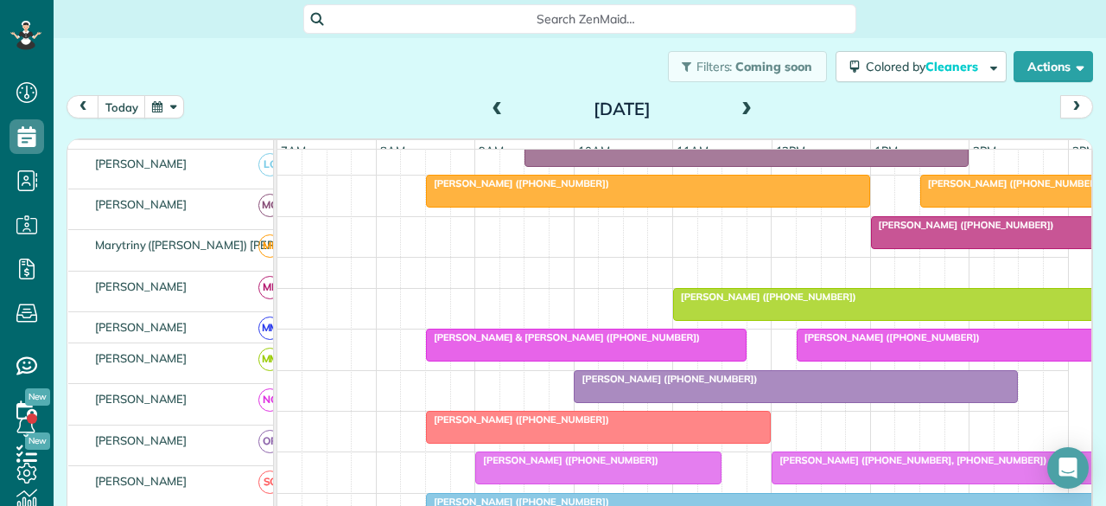
scroll to position [864, 0]
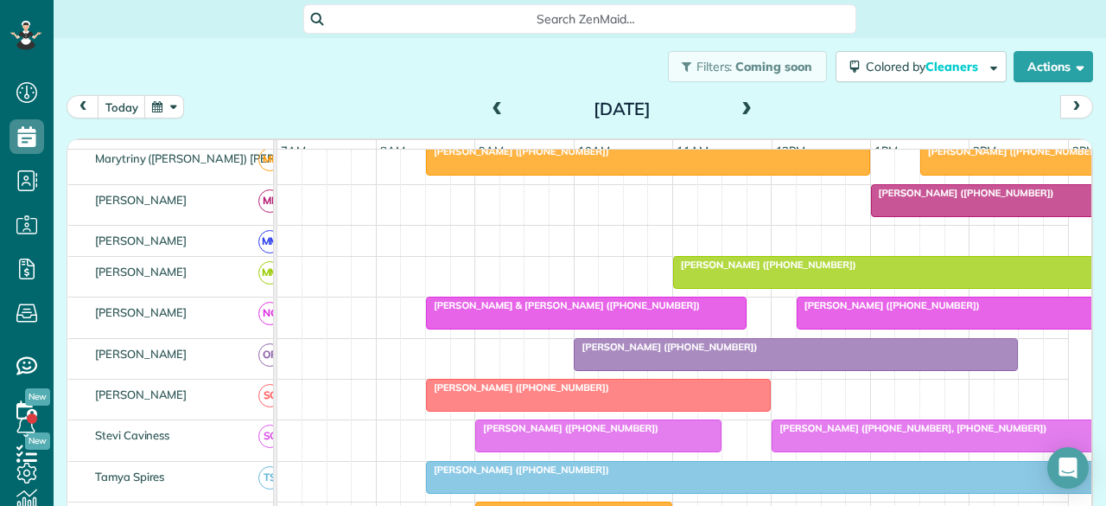
click at [468, 393] on span "[PERSON_NAME] ([PHONE_NUMBER])" at bounding box center [517, 387] width 185 height 12
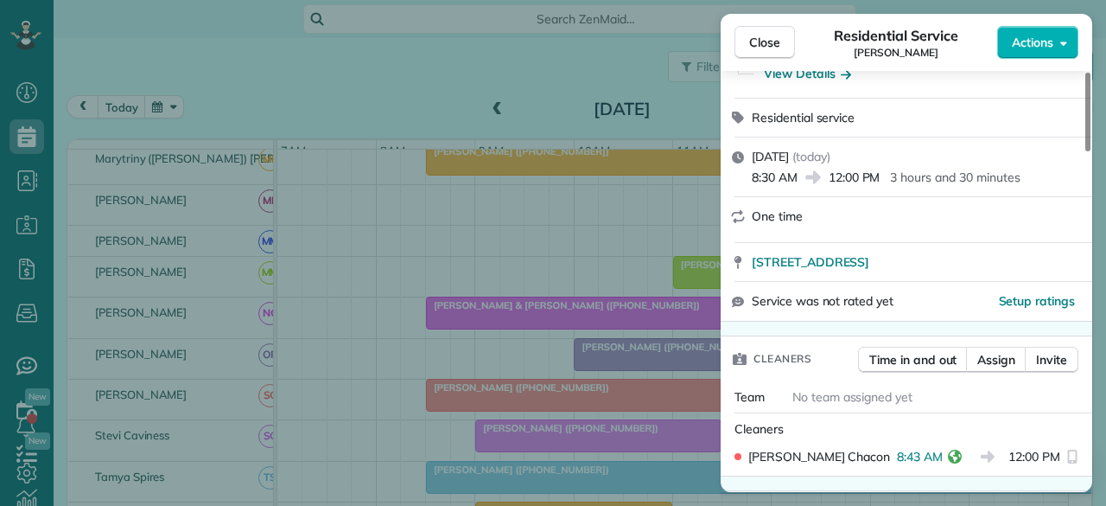
scroll to position [260, 0]
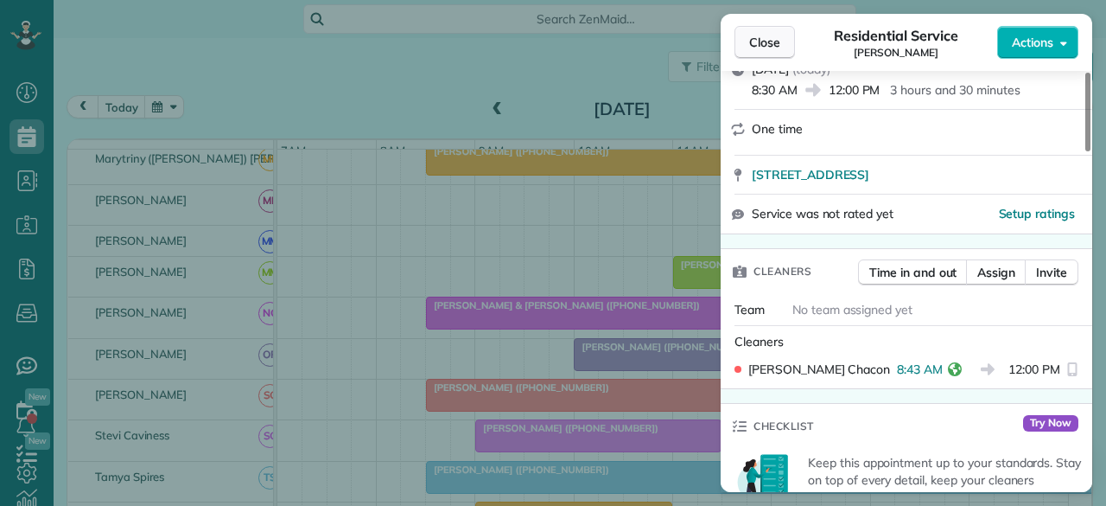
click at [764, 51] on button "Close" at bounding box center [765, 42] width 60 height 33
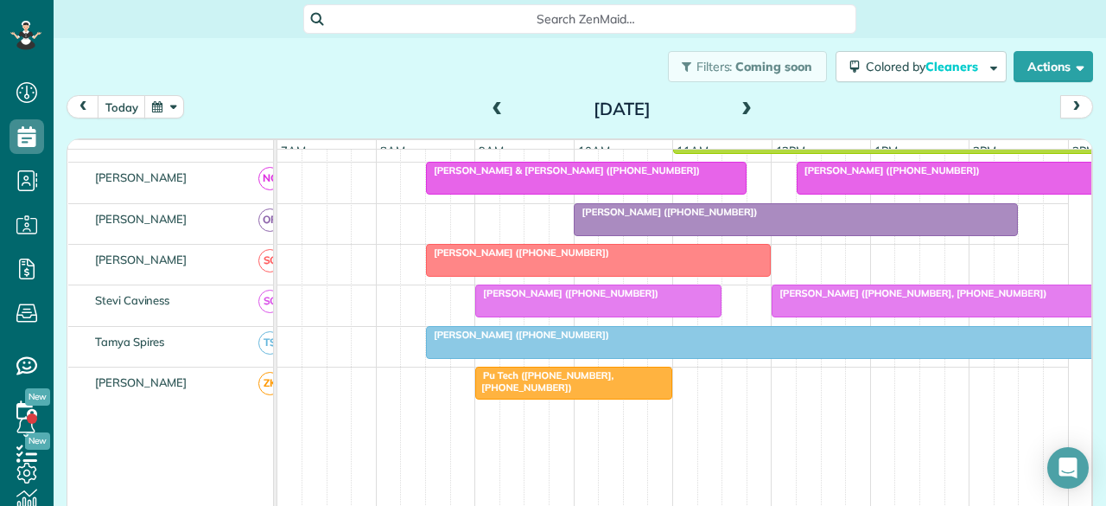
scroll to position [1037, 0]
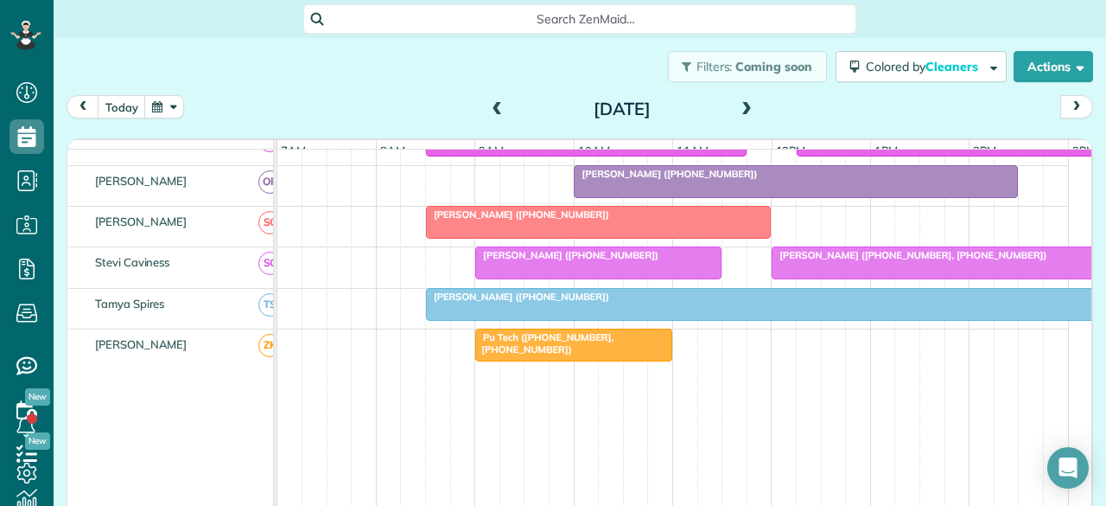
click at [518, 257] on span "[PERSON_NAME] ([PHONE_NUMBER])" at bounding box center [566, 255] width 185 height 12
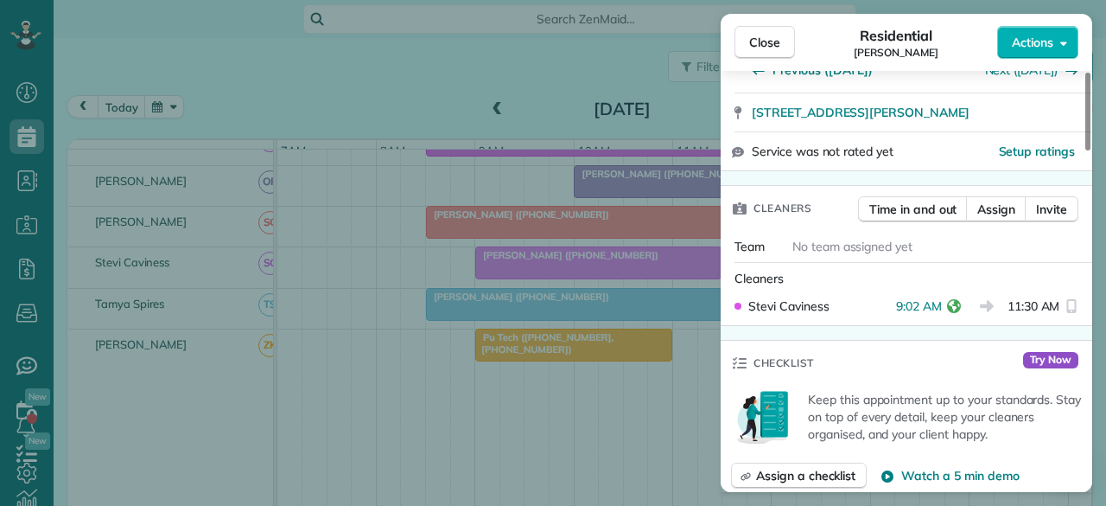
scroll to position [346, 0]
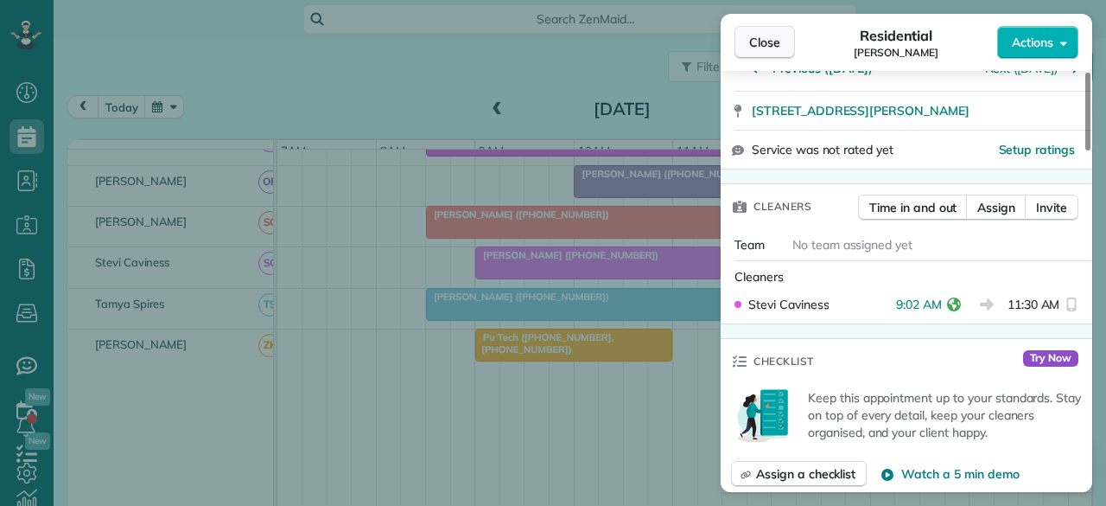
click at [752, 27] on button "Close" at bounding box center [765, 42] width 60 height 33
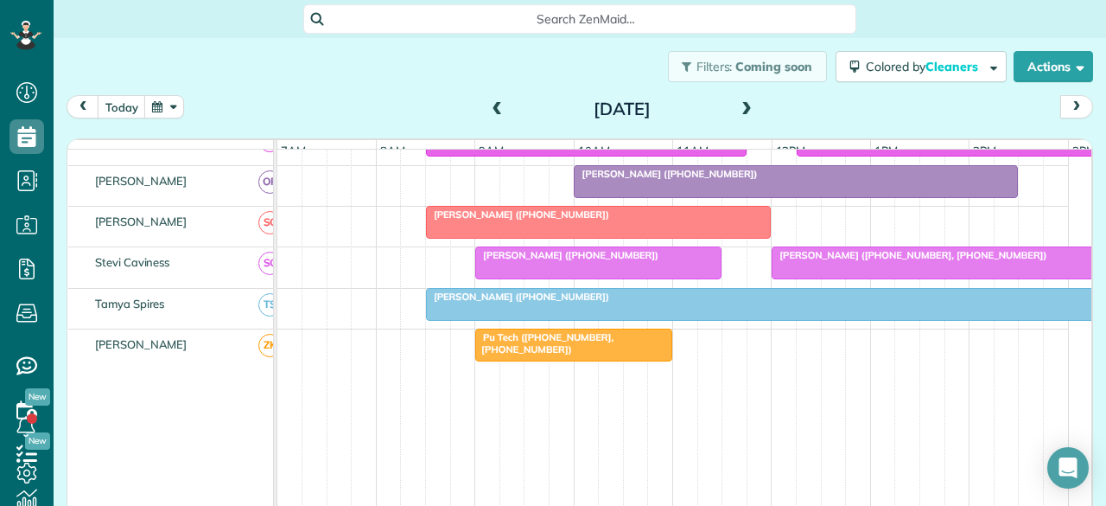
click at [517, 311] on div at bounding box center [772, 304] width 690 height 31
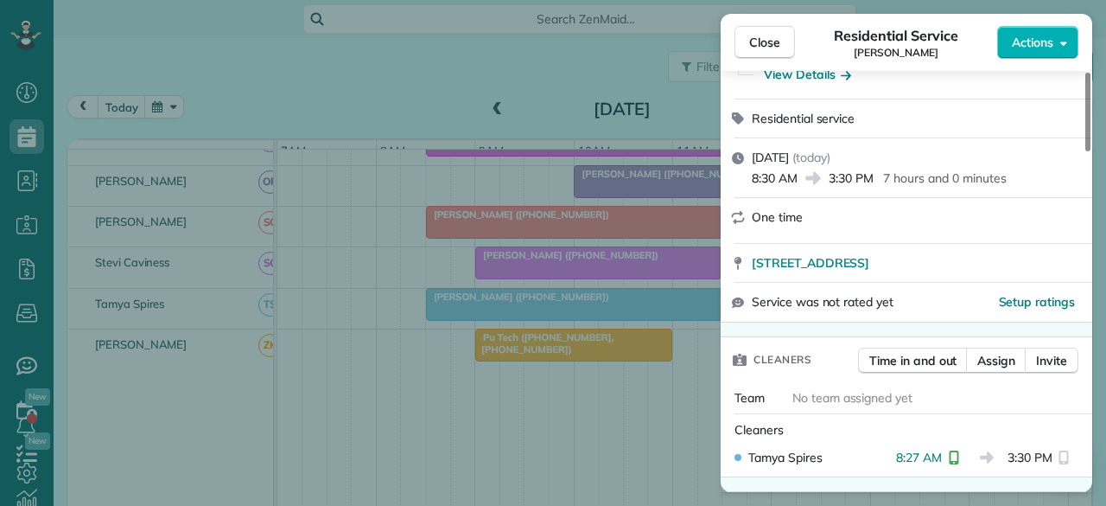
scroll to position [346, 0]
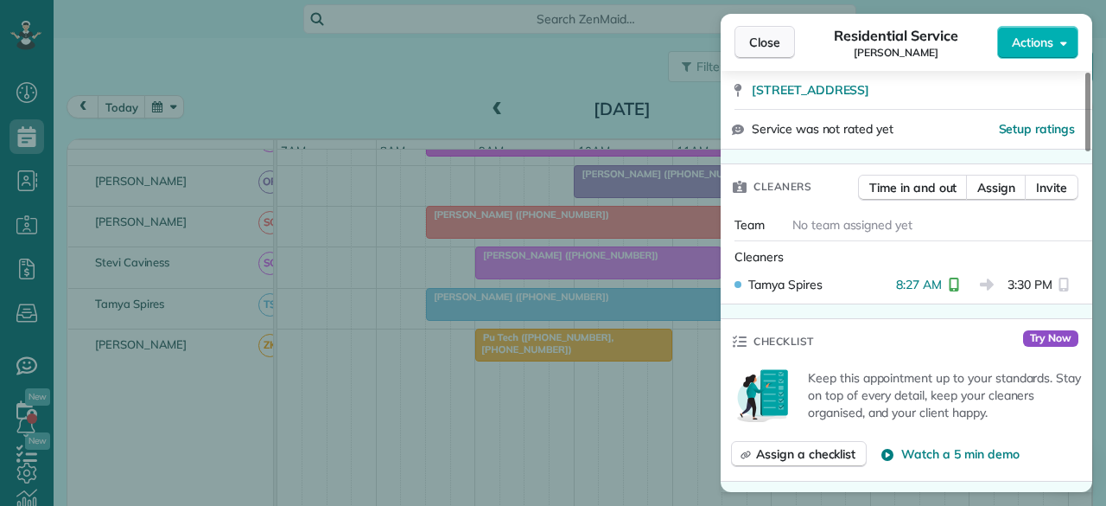
click at [757, 43] on span "Close" at bounding box center [764, 42] width 31 height 17
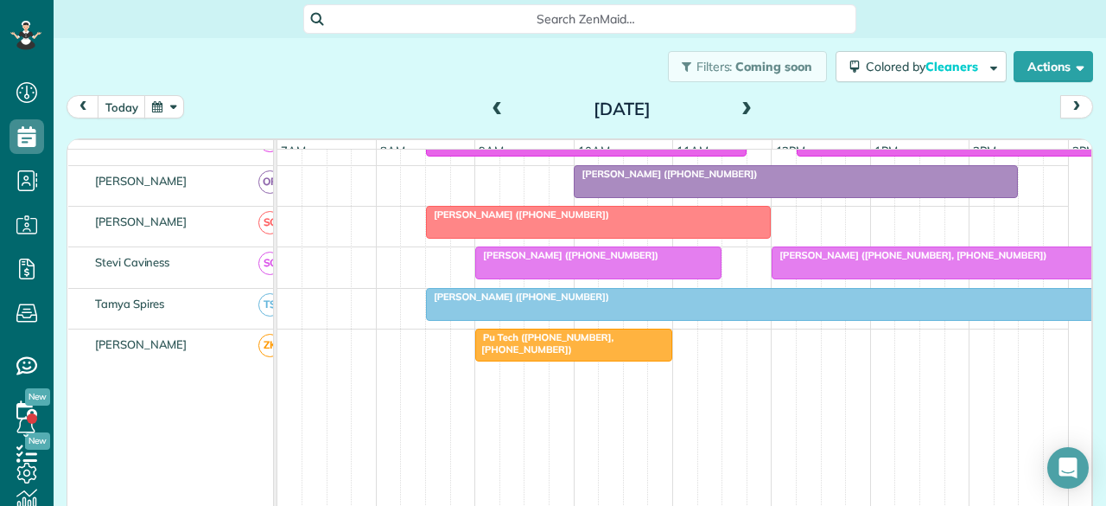
click at [463, 305] on div at bounding box center [772, 304] width 690 height 31
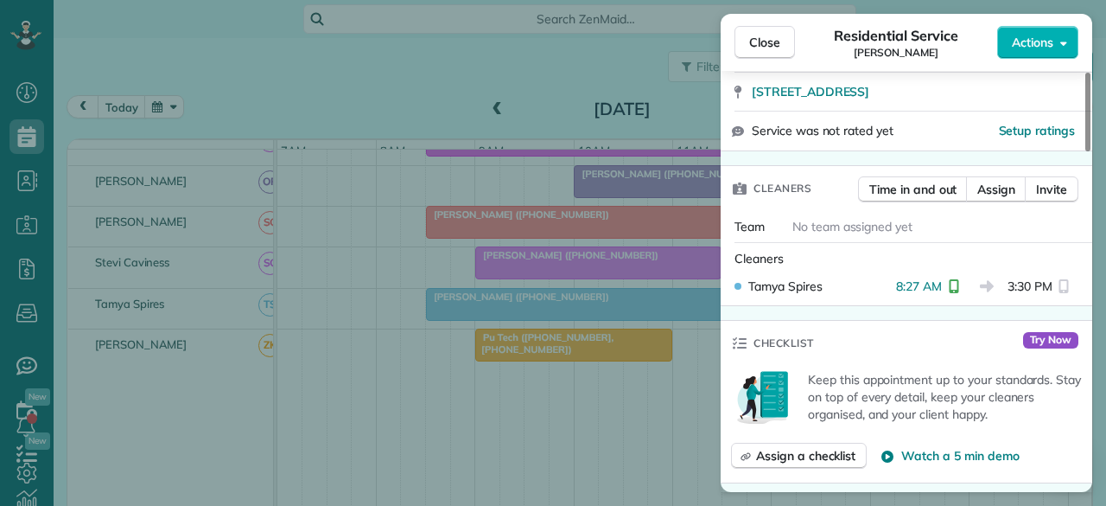
scroll to position [346, 0]
drag, startPoint x: 775, startPoint y: 43, endPoint x: 538, endPoint y: 0, distance: 240.7
click at [775, 43] on span "Close" at bounding box center [764, 42] width 31 height 17
